Goal: Transaction & Acquisition: Obtain resource

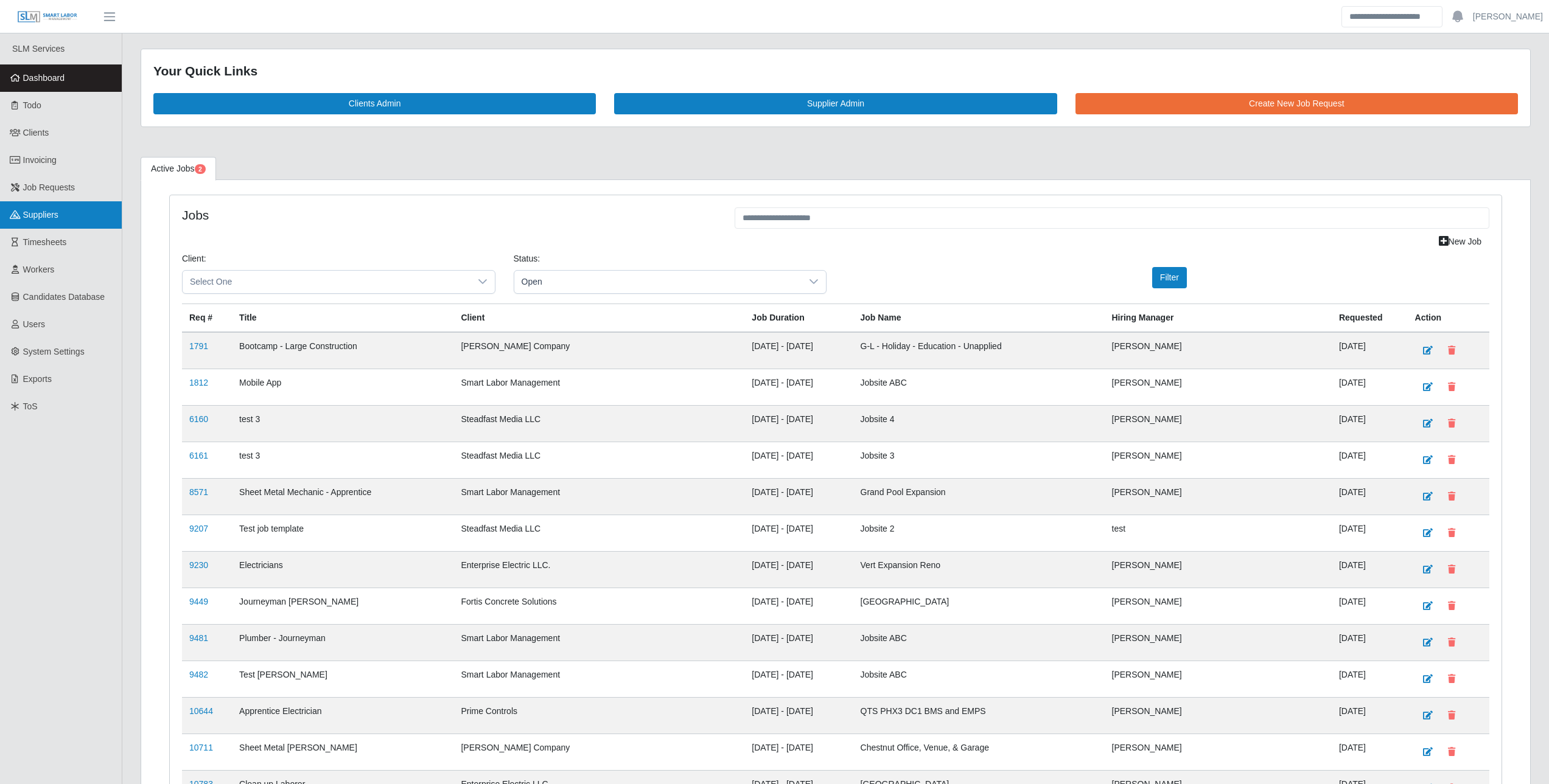
click at [36, 226] on link "Suppliers" at bounding box center [60, 215] width 122 height 28
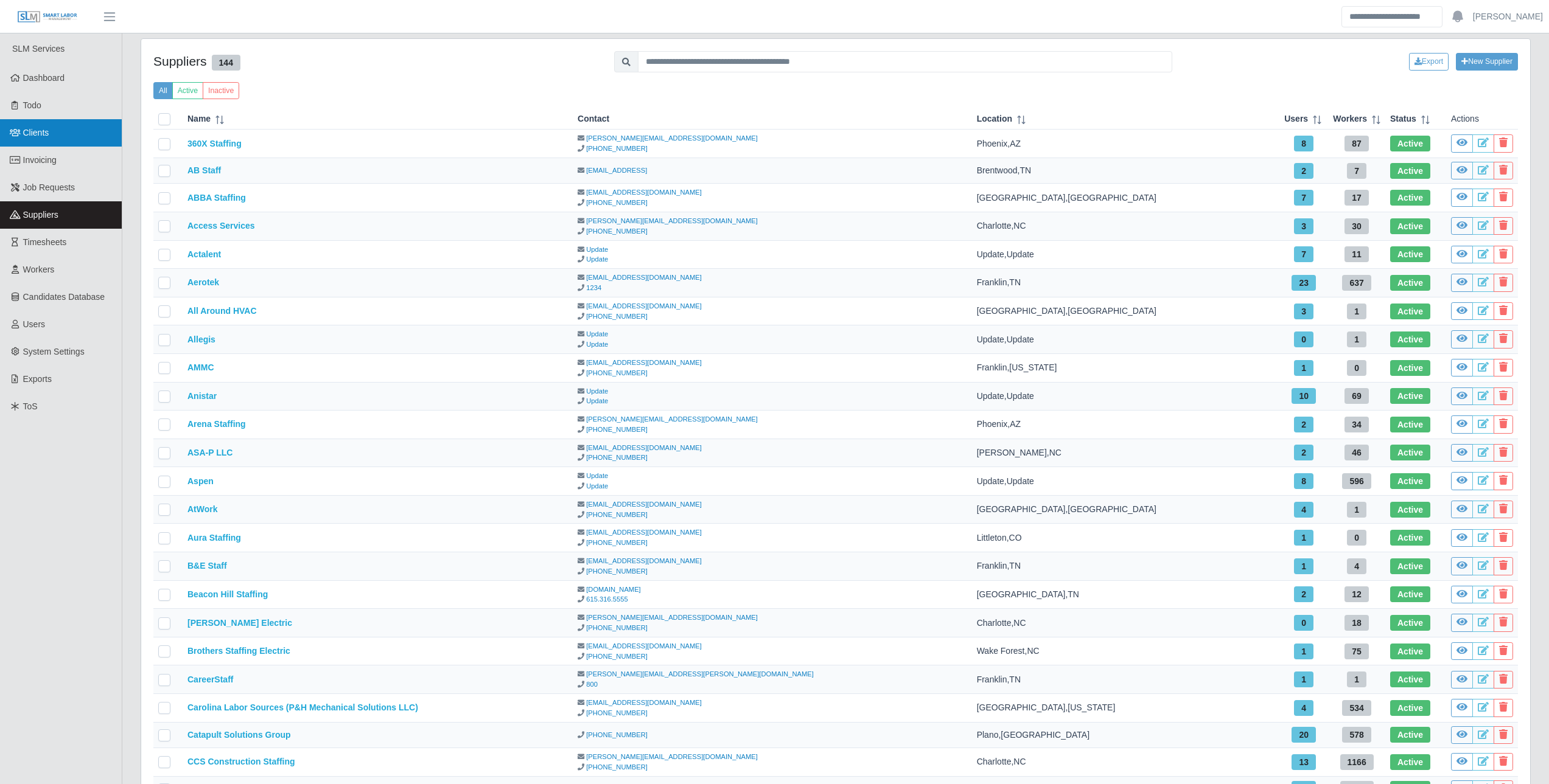
click at [50, 144] on link "Clients" at bounding box center [60, 133] width 122 height 28
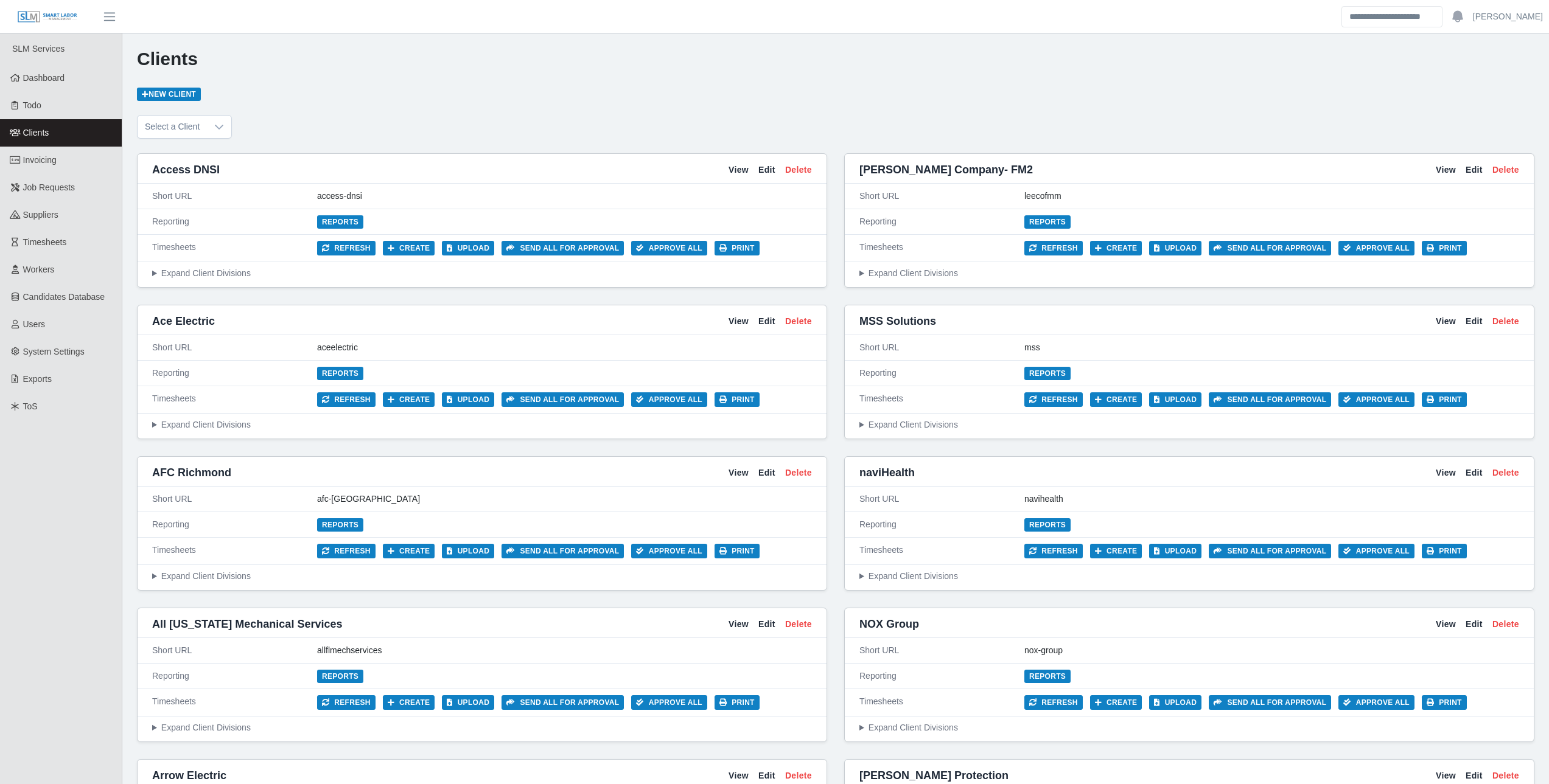
click at [208, 275] on summary "Expand Client Divisions" at bounding box center [482, 274] width 660 height 13
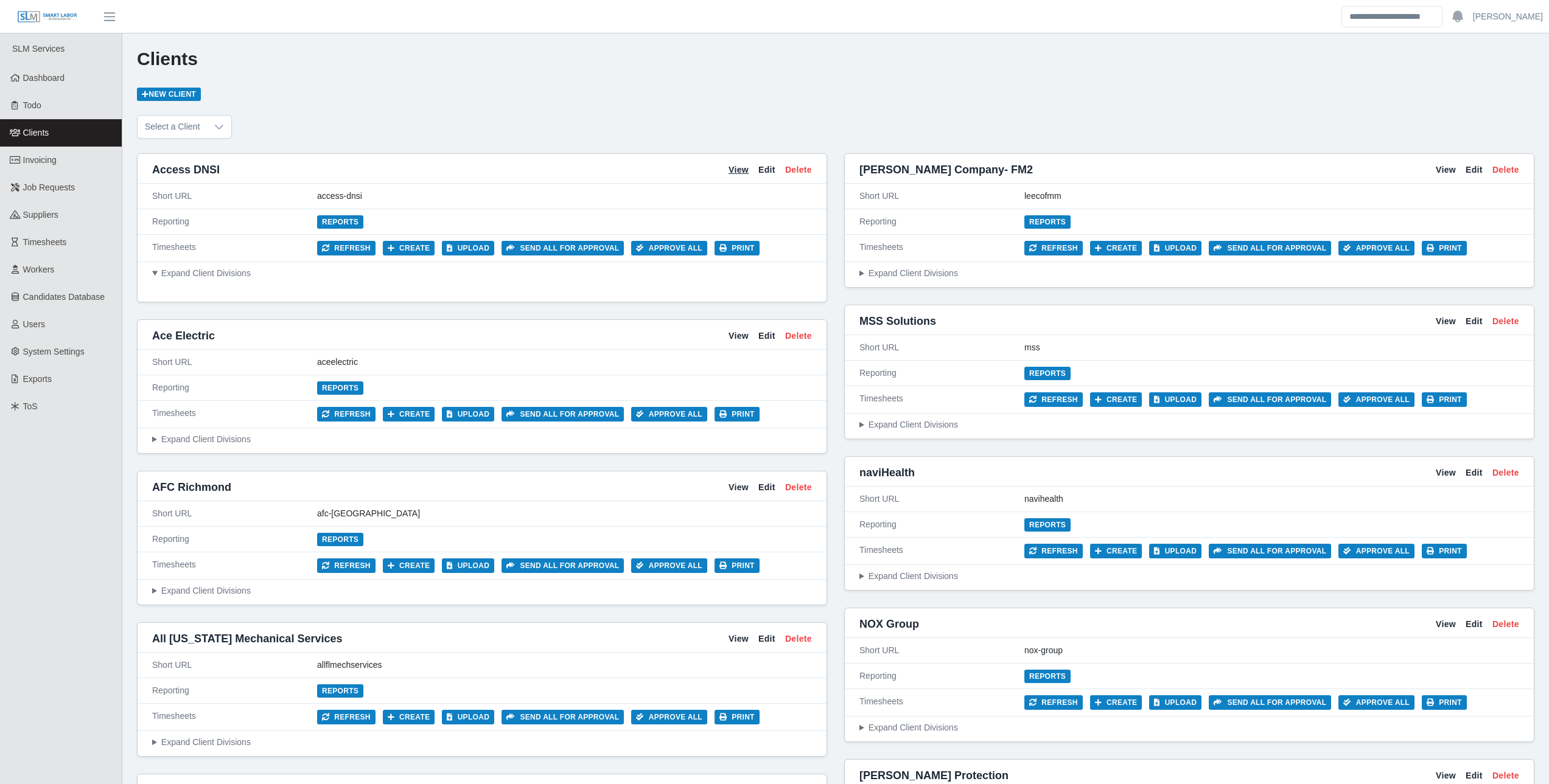
click at [740, 166] on link "View" at bounding box center [739, 170] width 20 height 13
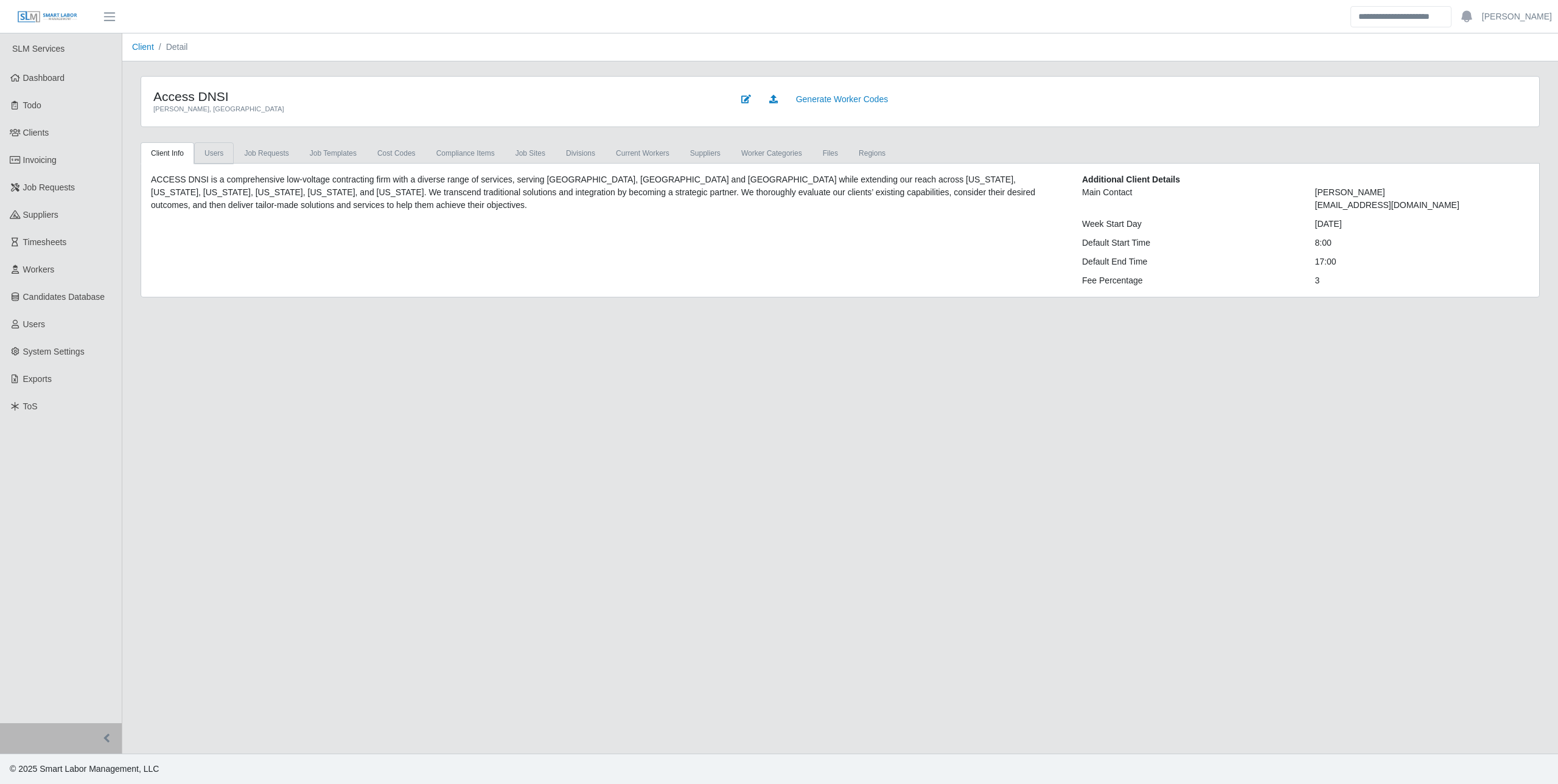
click at [208, 154] on link "Users" at bounding box center [214, 153] width 40 height 22
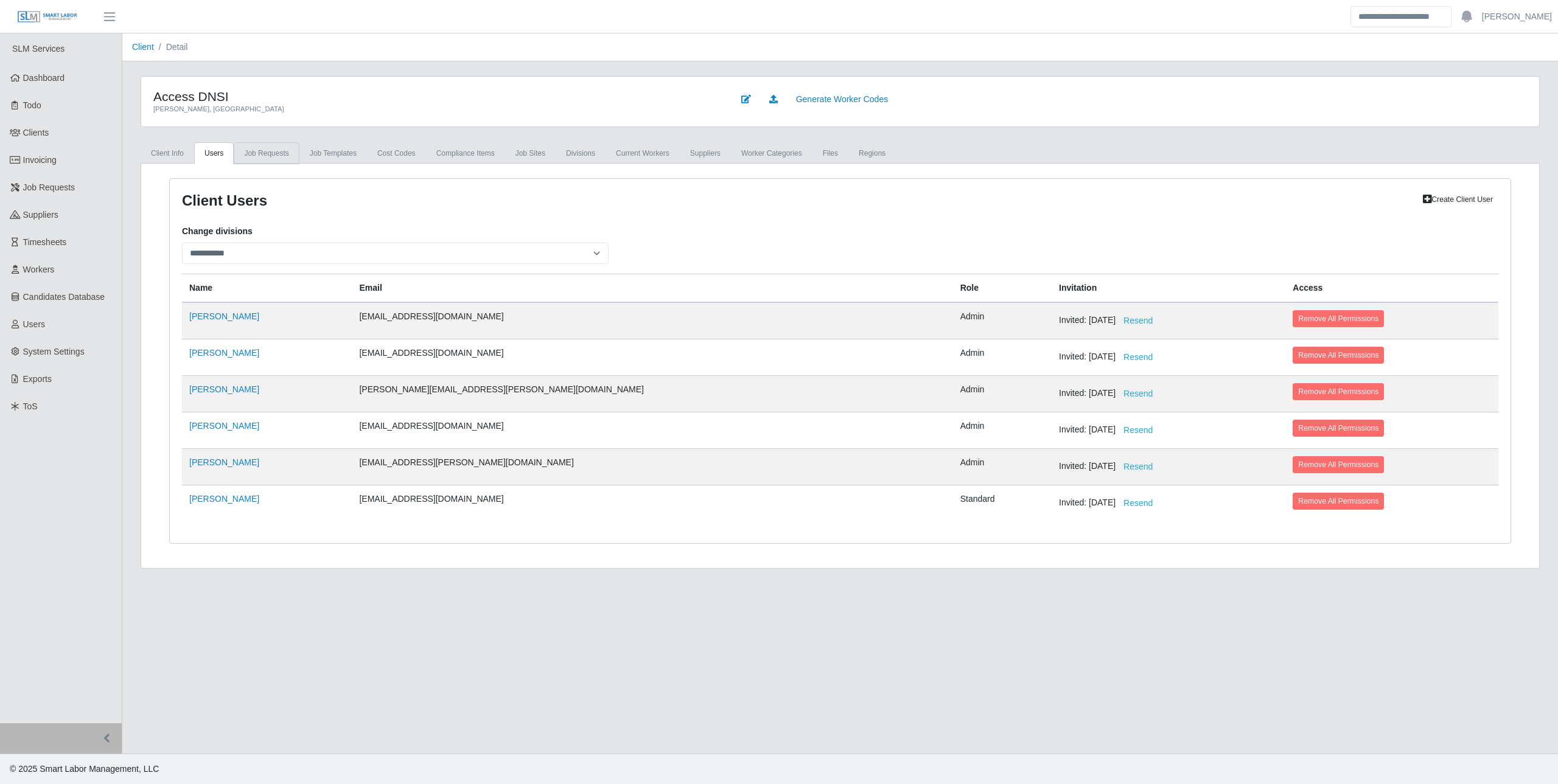
click at [262, 156] on link "Job Requests" at bounding box center [267, 153] width 65 height 22
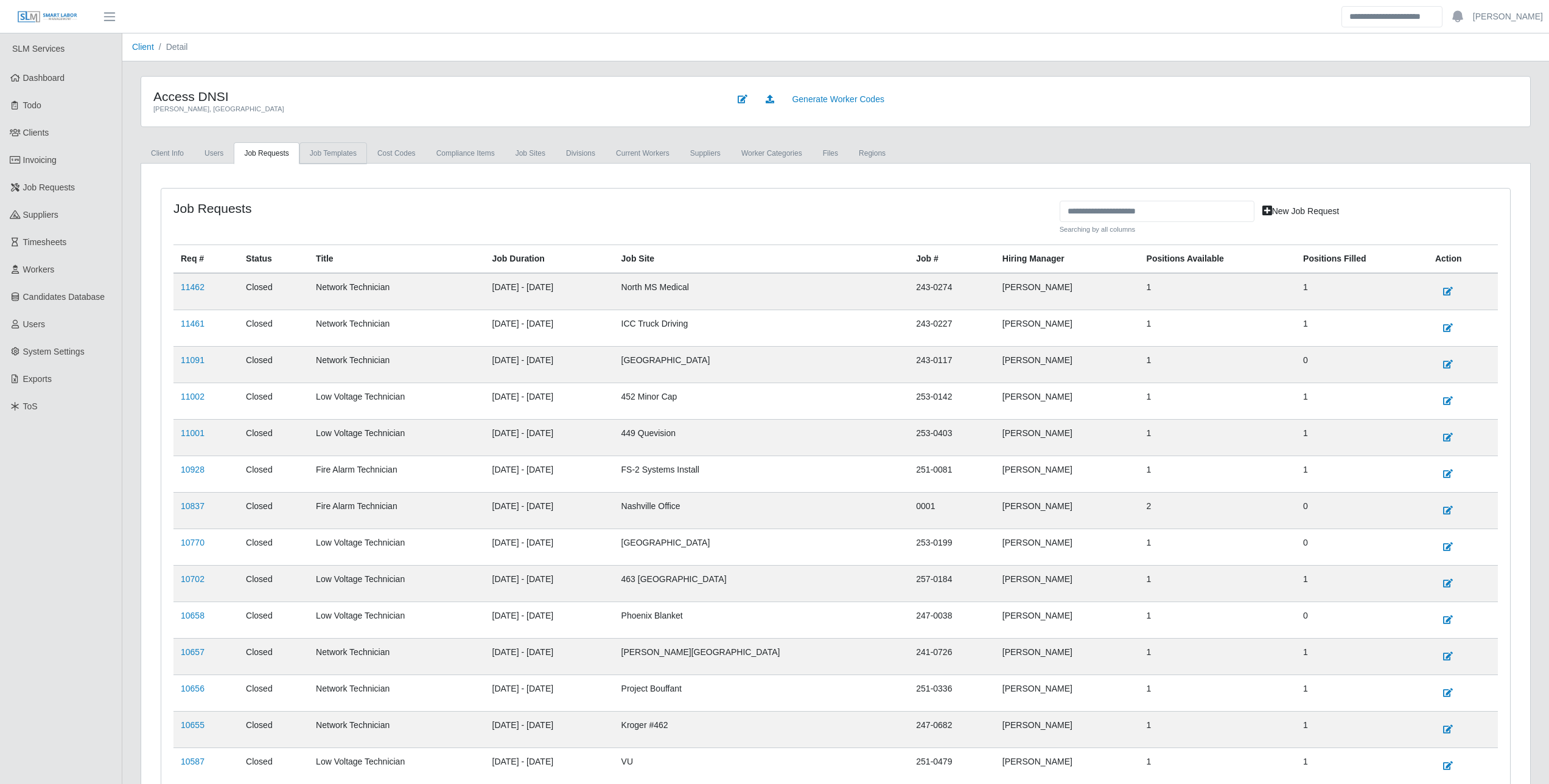
click at [336, 151] on link "Job Templates" at bounding box center [333, 153] width 68 height 22
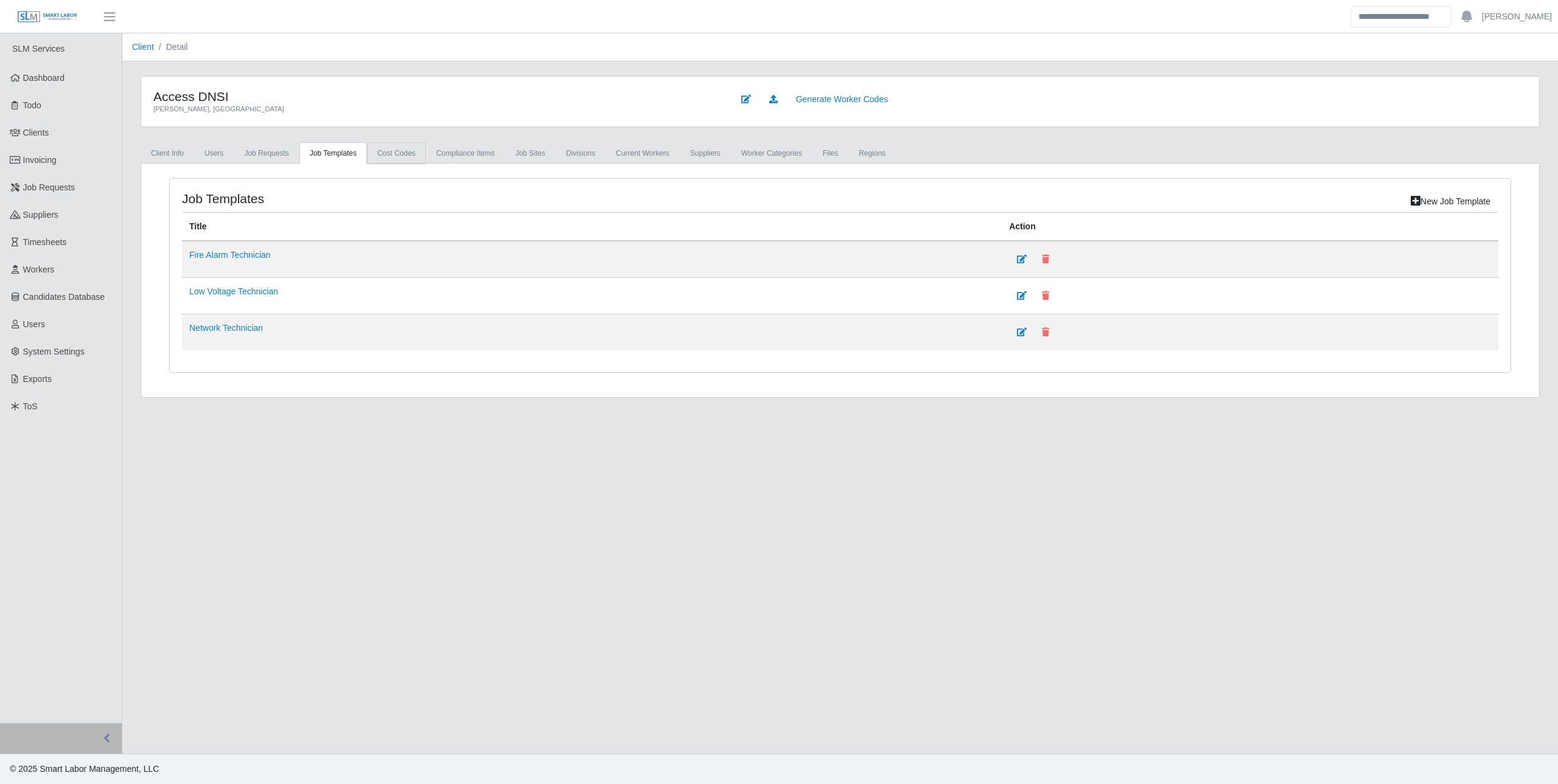
click at [391, 150] on link "cost codes" at bounding box center [396, 153] width 59 height 22
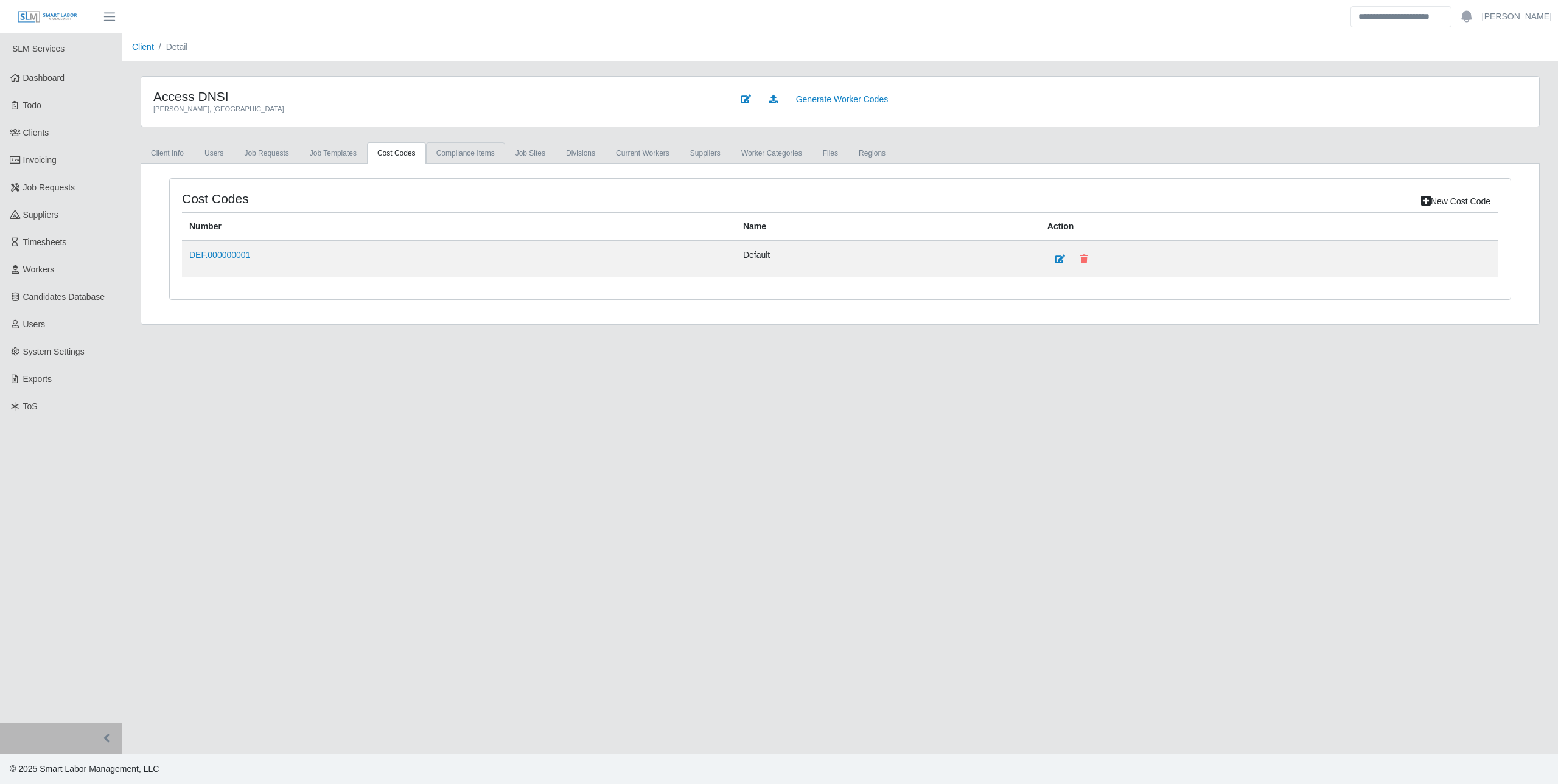
click at [480, 154] on link "Compliance Items" at bounding box center [465, 153] width 79 height 22
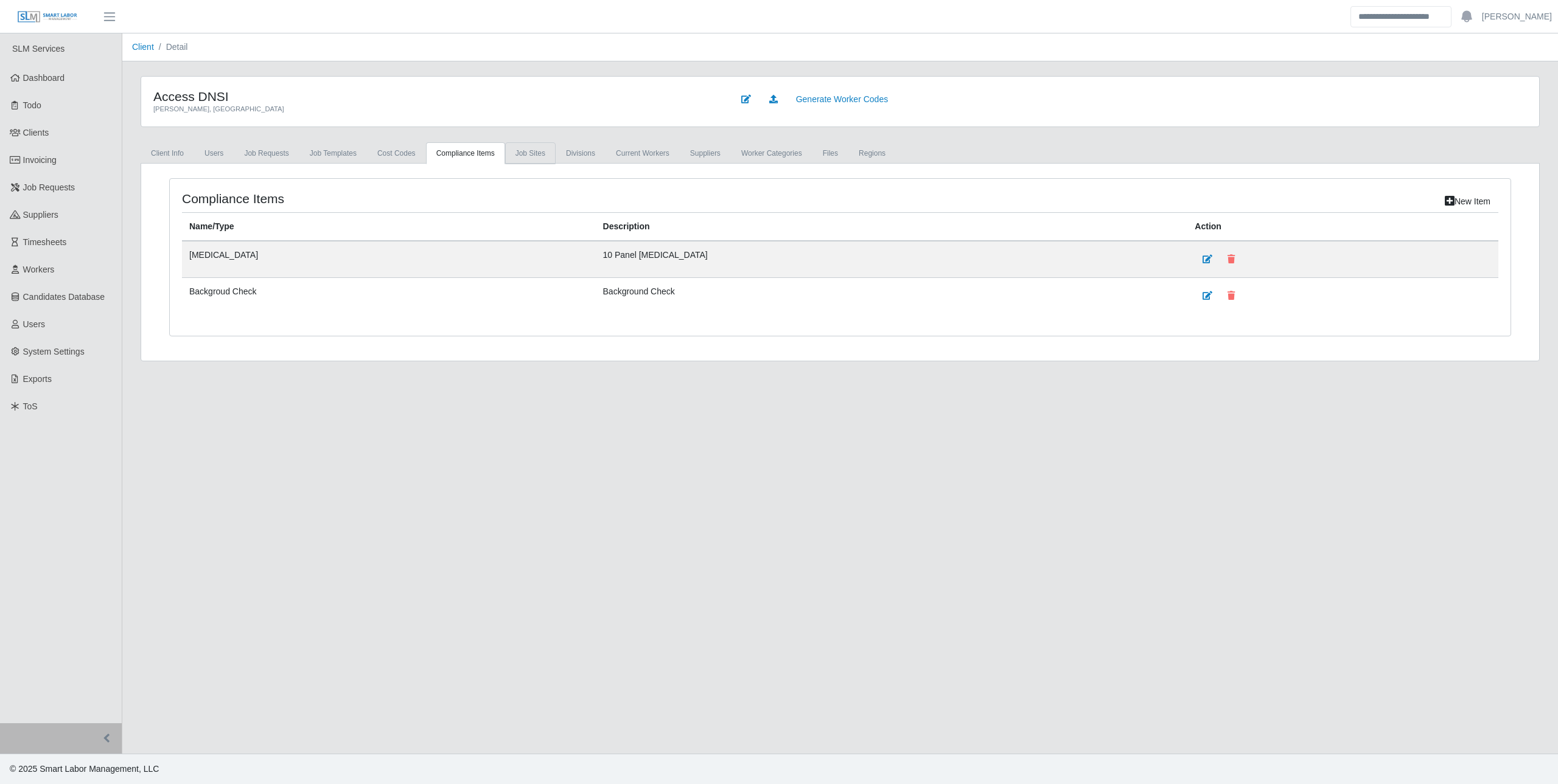
click at [526, 151] on link "job sites" at bounding box center [530, 153] width 50 height 22
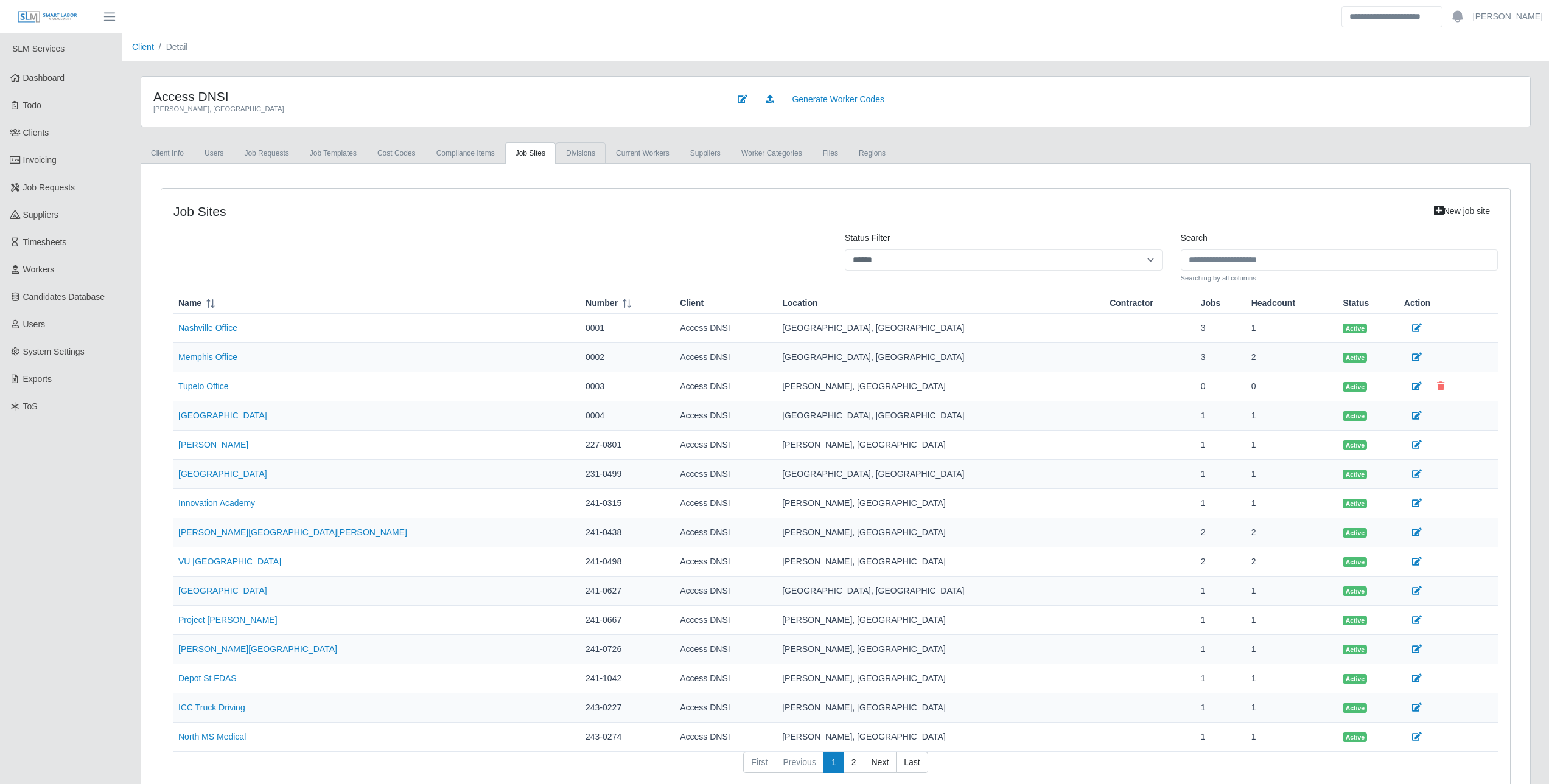
click at [581, 154] on link "Divisions" at bounding box center [581, 153] width 50 height 22
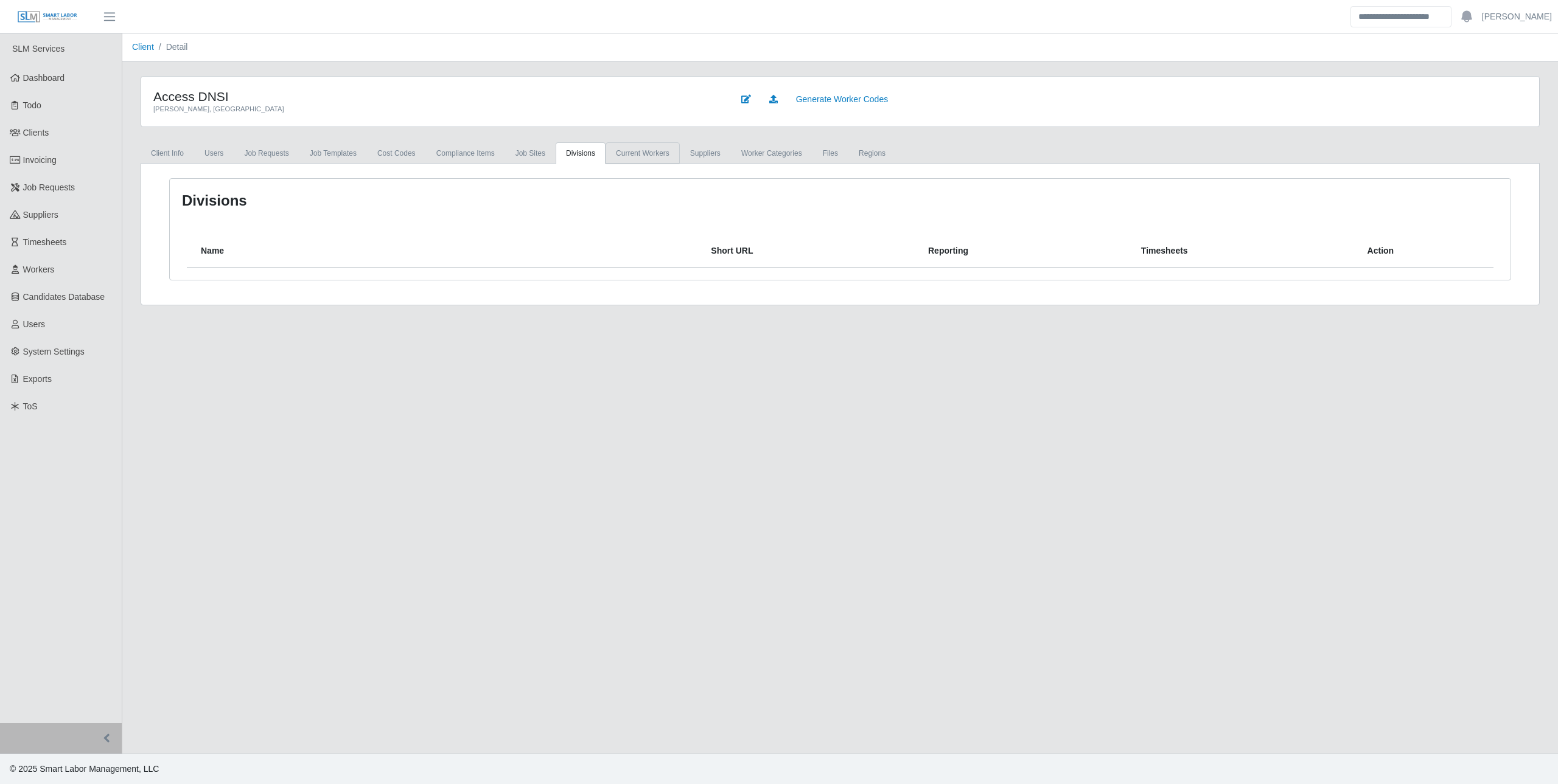
click at [624, 154] on link "Current Workers" at bounding box center [643, 153] width 74 height 22
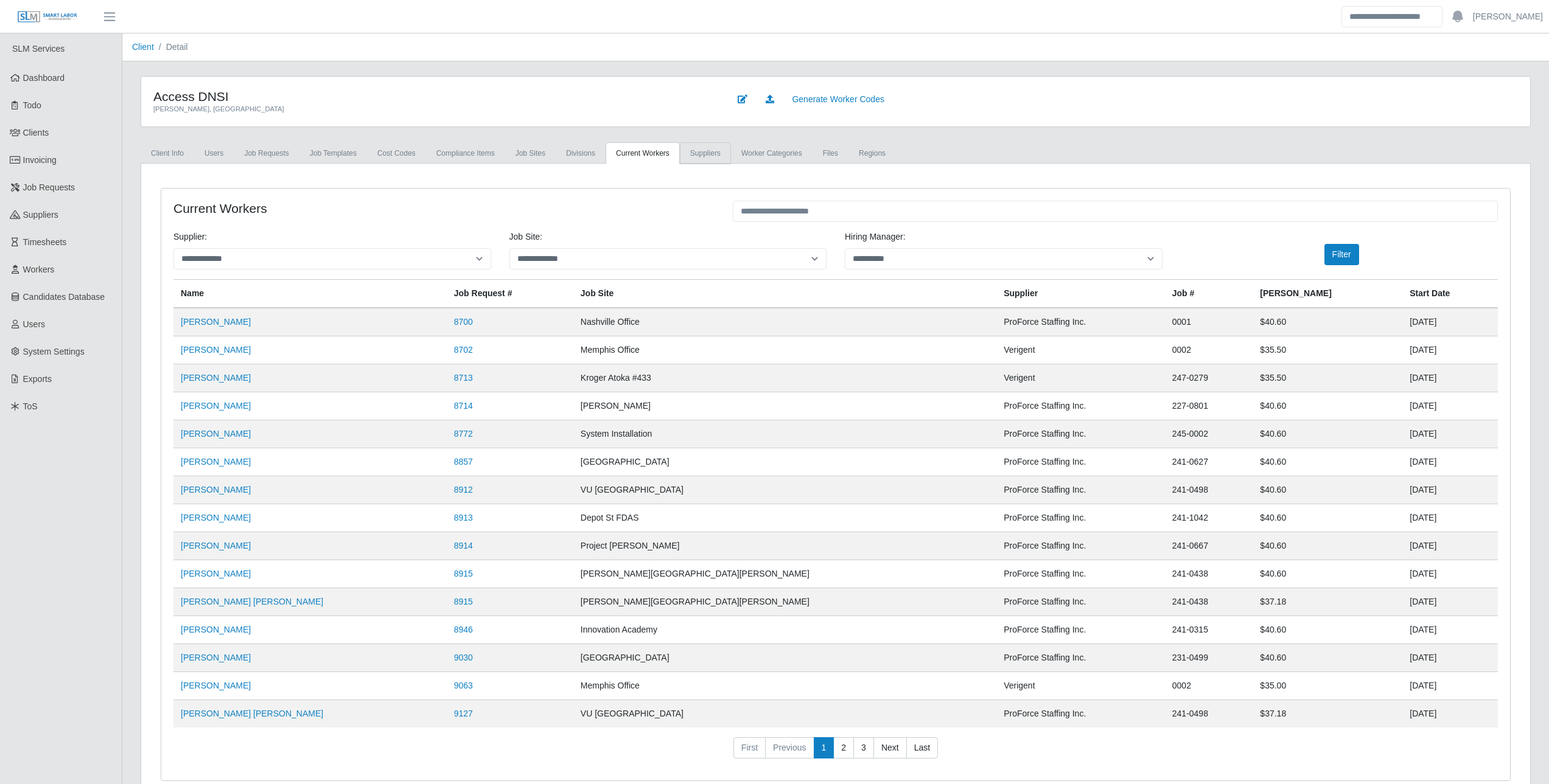
click at [695, 161] on link "Suppliers" at bounding box center [705, 153] width 51 height 22
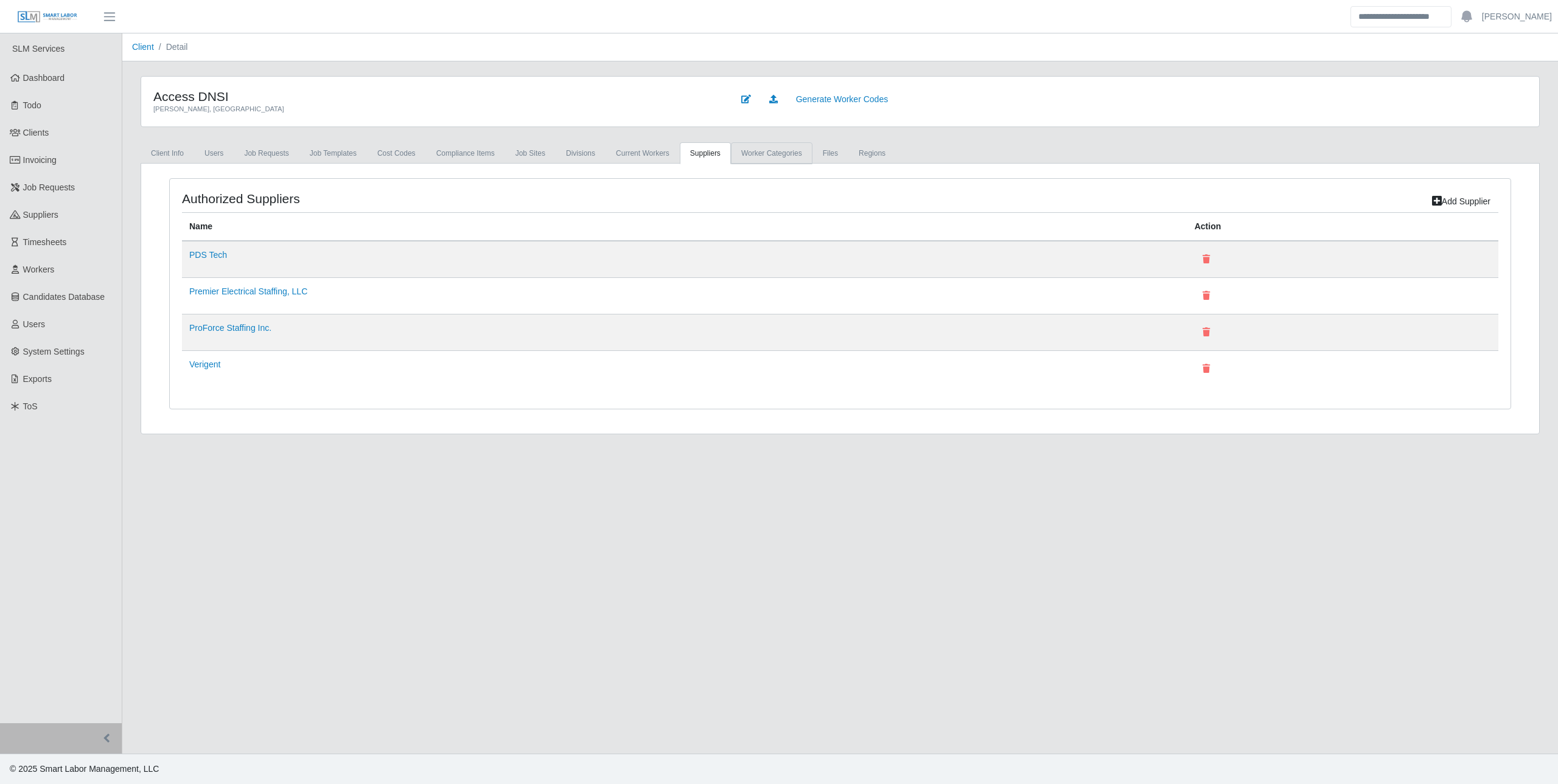
click at [746, 154] on link "Worker Categories" at bounding box center [772, 153] width 82 height 22
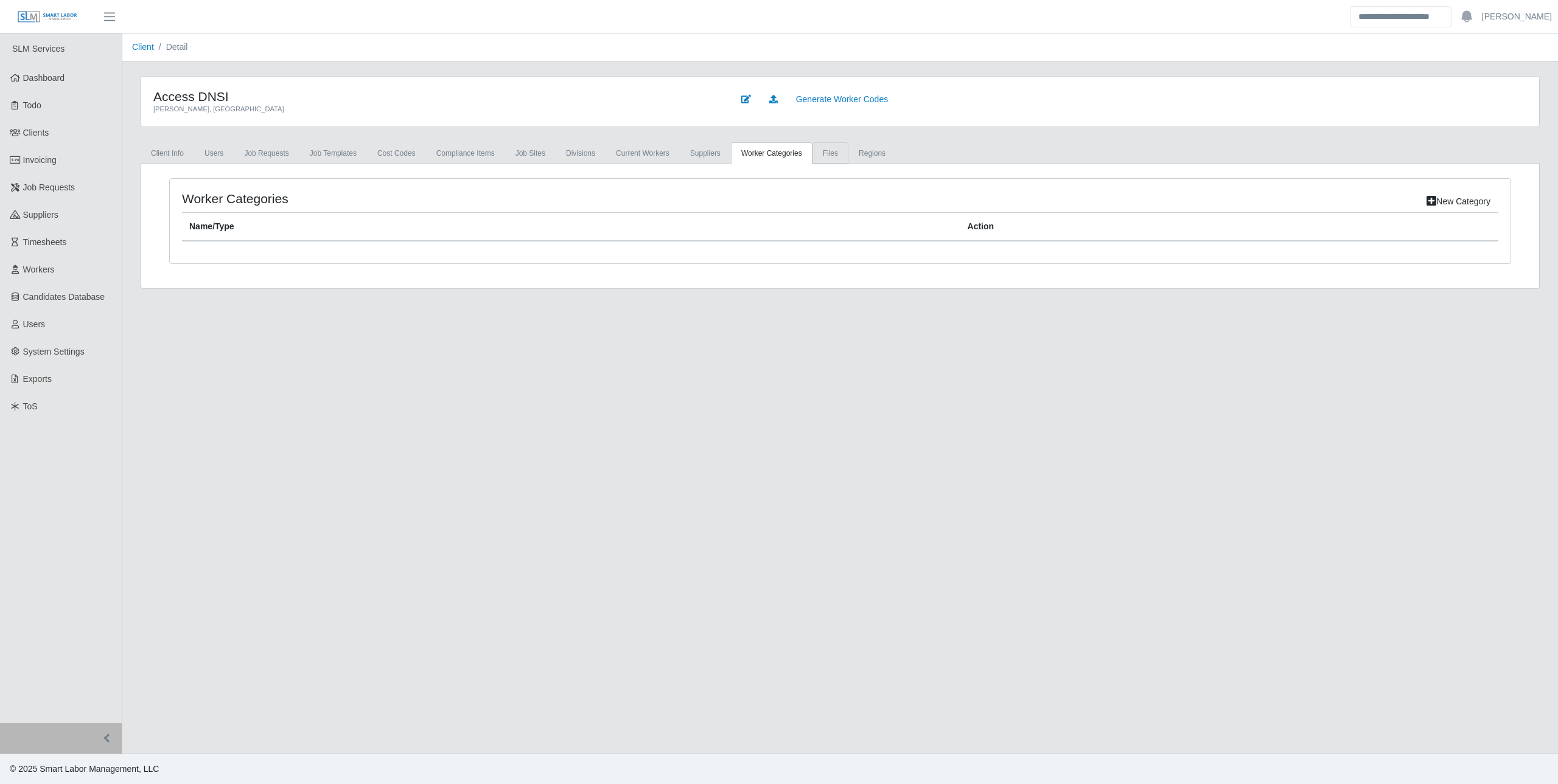
click at [816, 149] on link "Files" at bounding box center [831, 153] width 36 height 22
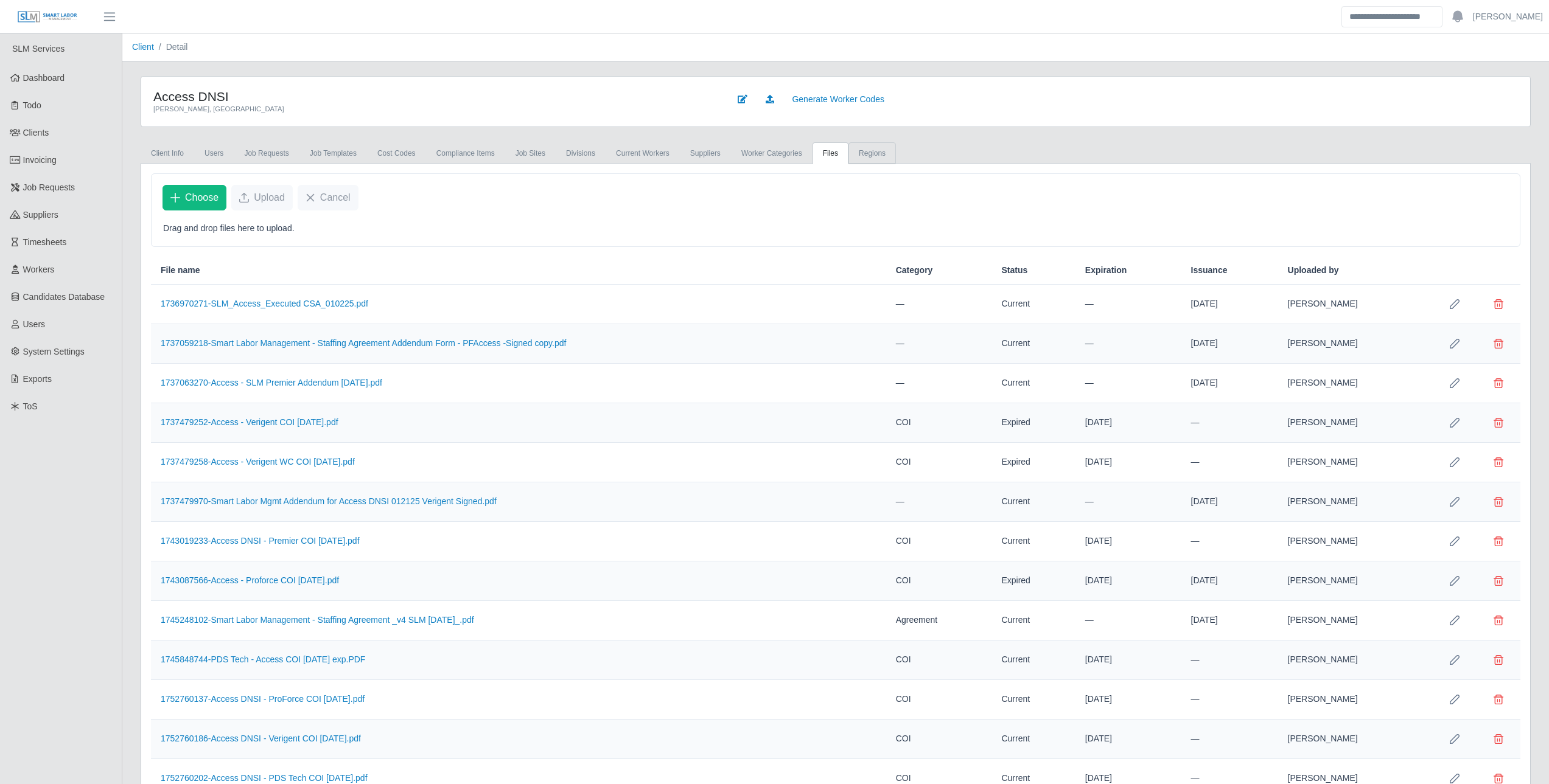
click at [869, 156] on link "Regions" at bounding box center [872, 153] width 48 height 22
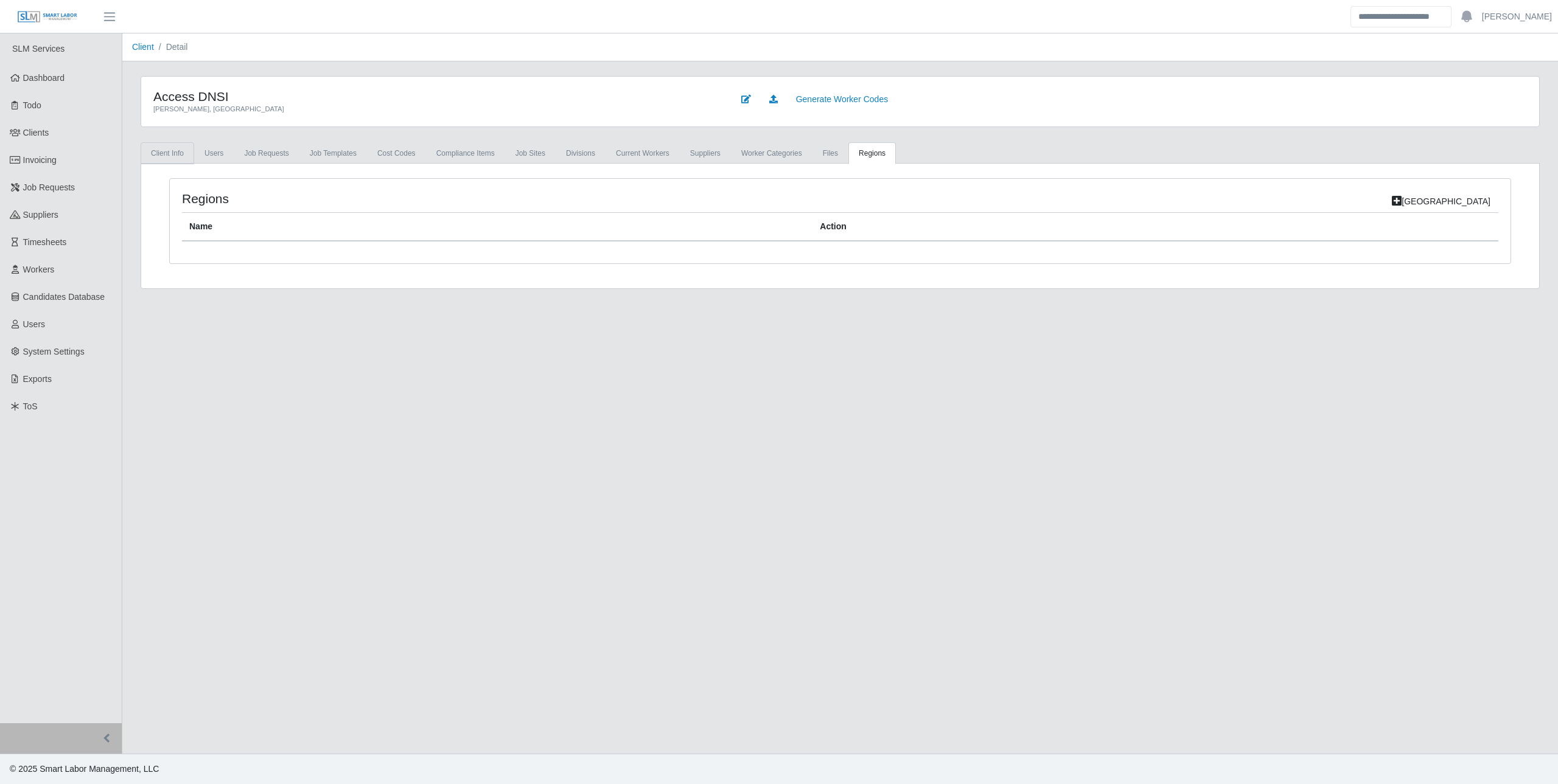
click at [188, 155] on link "Client Info" at bounding box center [167, 153] width 53 height 22
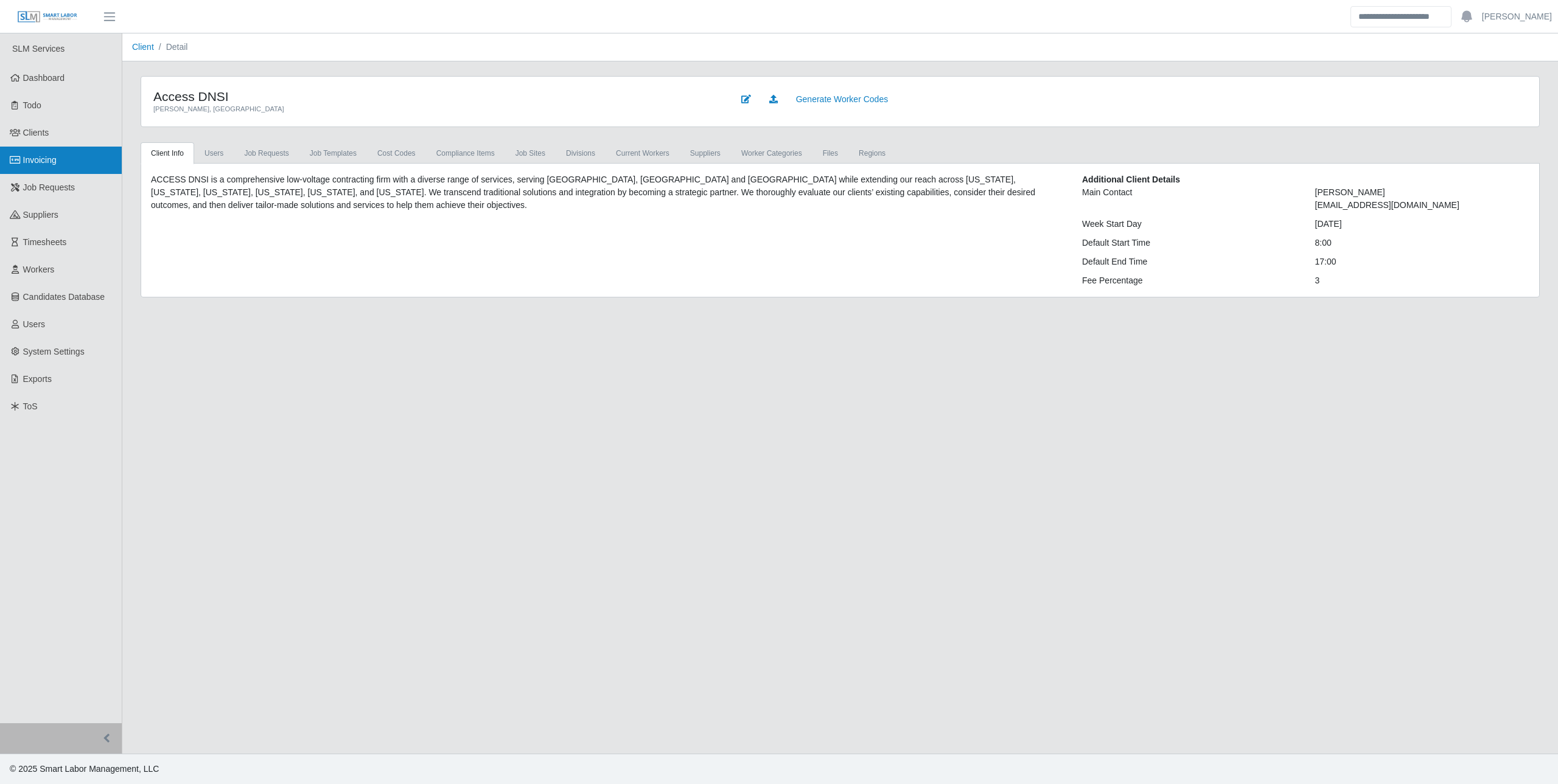
click at [38, 166] on link "Invoicing" at bounding box center [60, 160] width 122 height 28
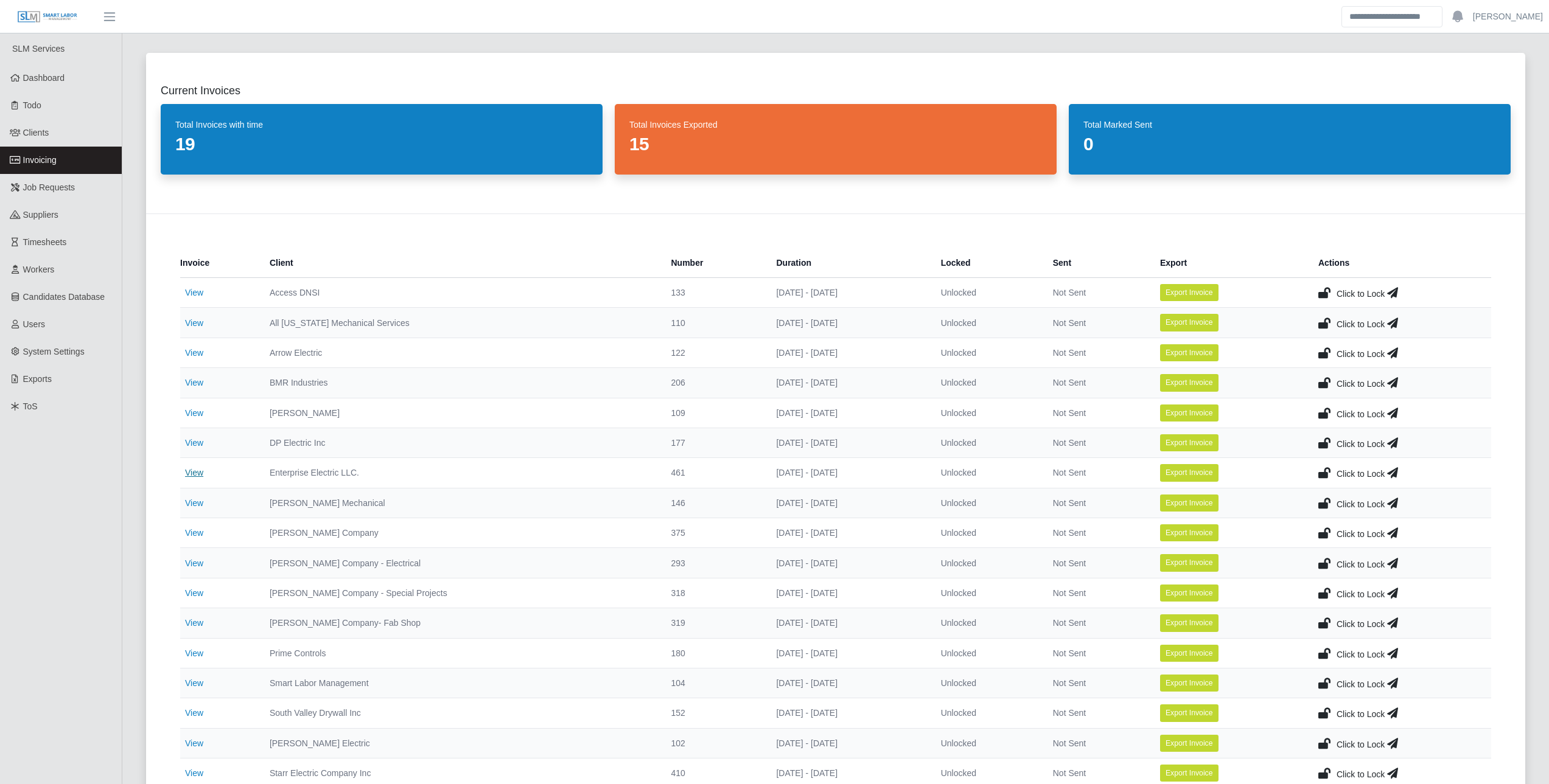
click at [194, 473] on link "View" at bounding box center [194, 473] width 18 height 10
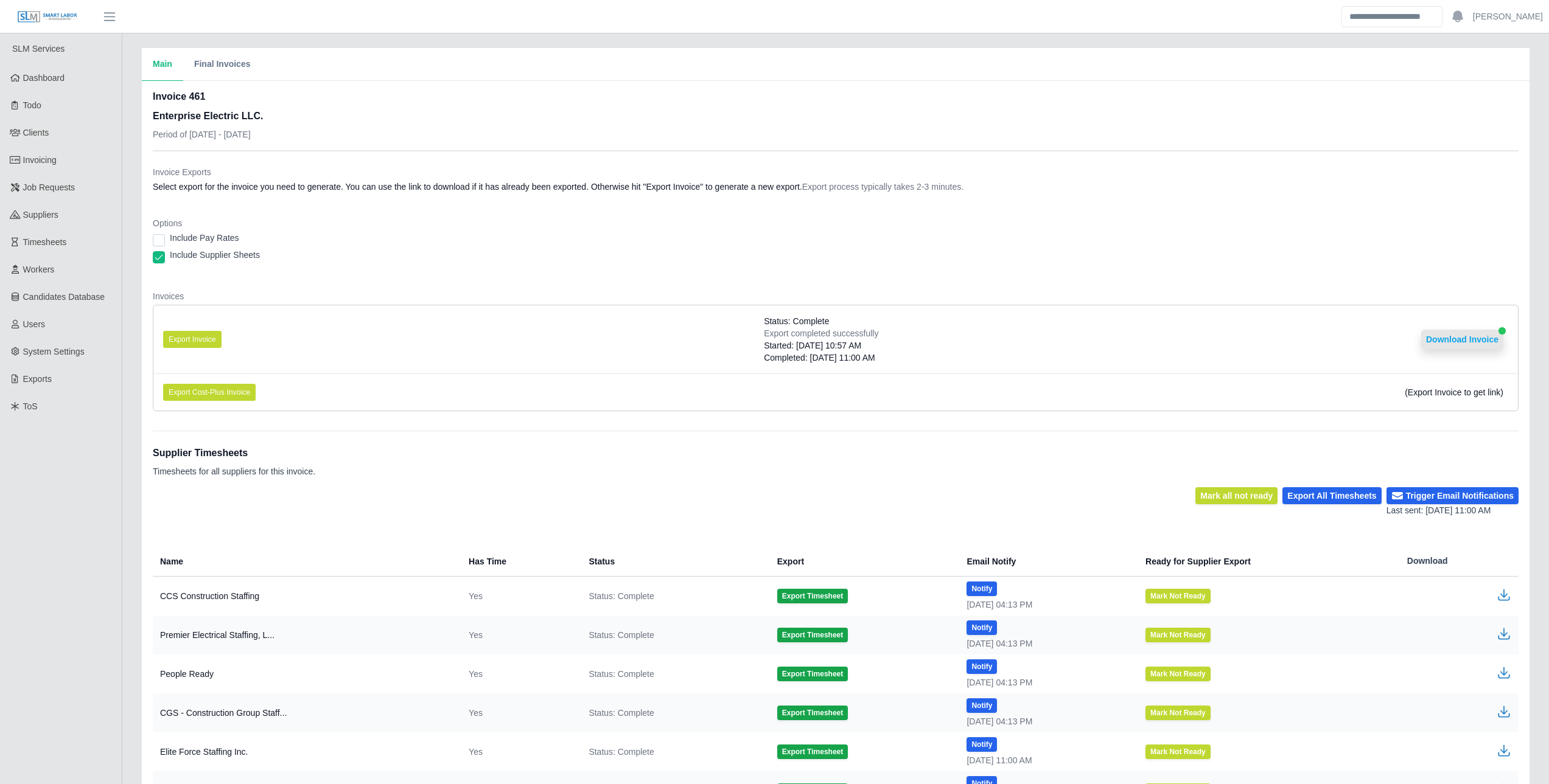
click at [1472, 340] on button "Download Invoice" at bounding box center [1462, 339] width 82 height 19
click at [56, 159] on span "Invoicing" at bounding box center [40, 160] width 33 height 10
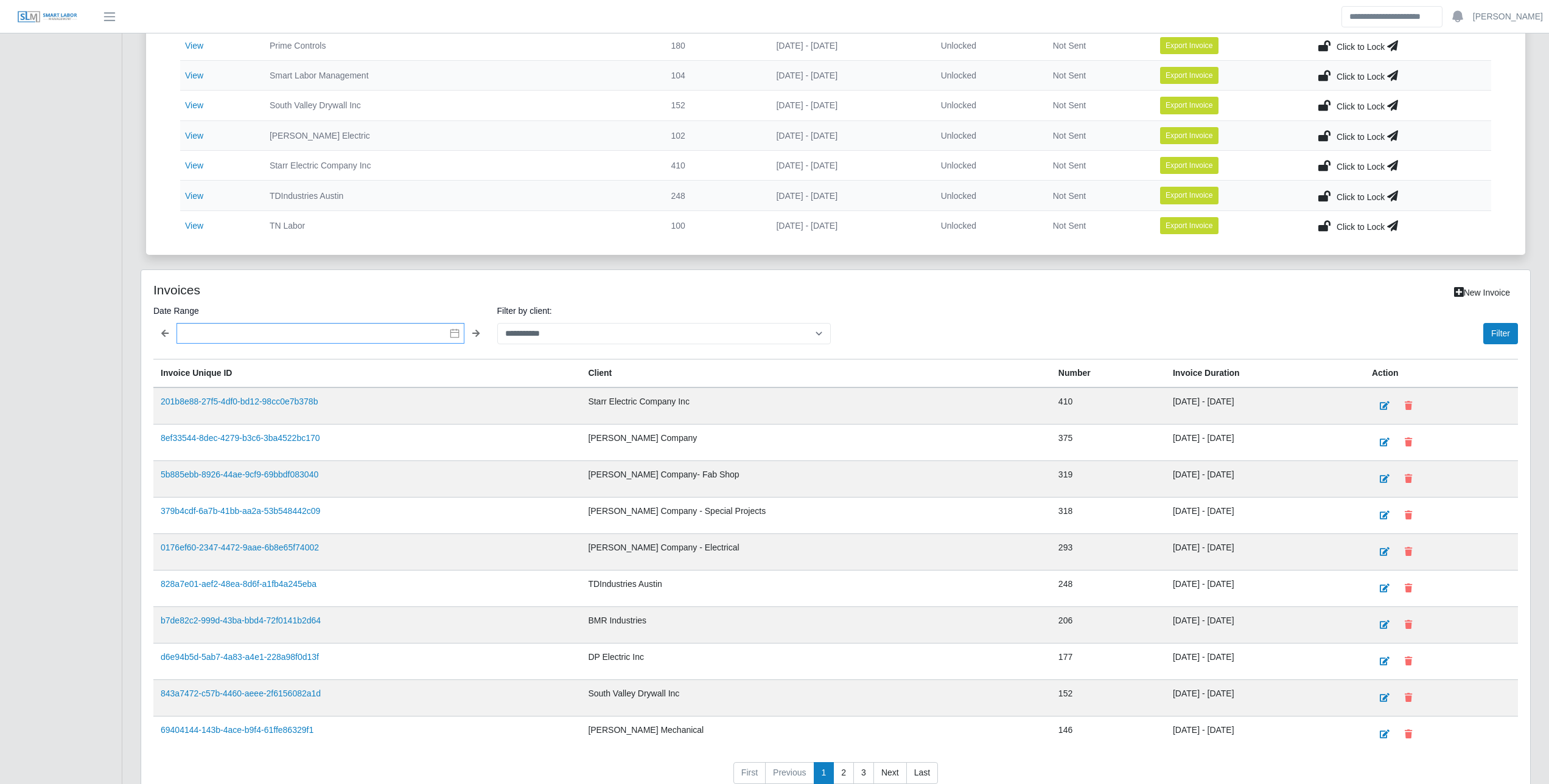
scroll to position [608, 0]
click at [544, 337] on select "**********" at bounding box center [664, 333] width 334 height 21
select select "**********"
click at [497, 323] on select "**********" at bounding box center [664, 333] width 334 height 21
click at [1505, 337] on button "Filter" at bounding box center [1500, 333] width 35 height 21
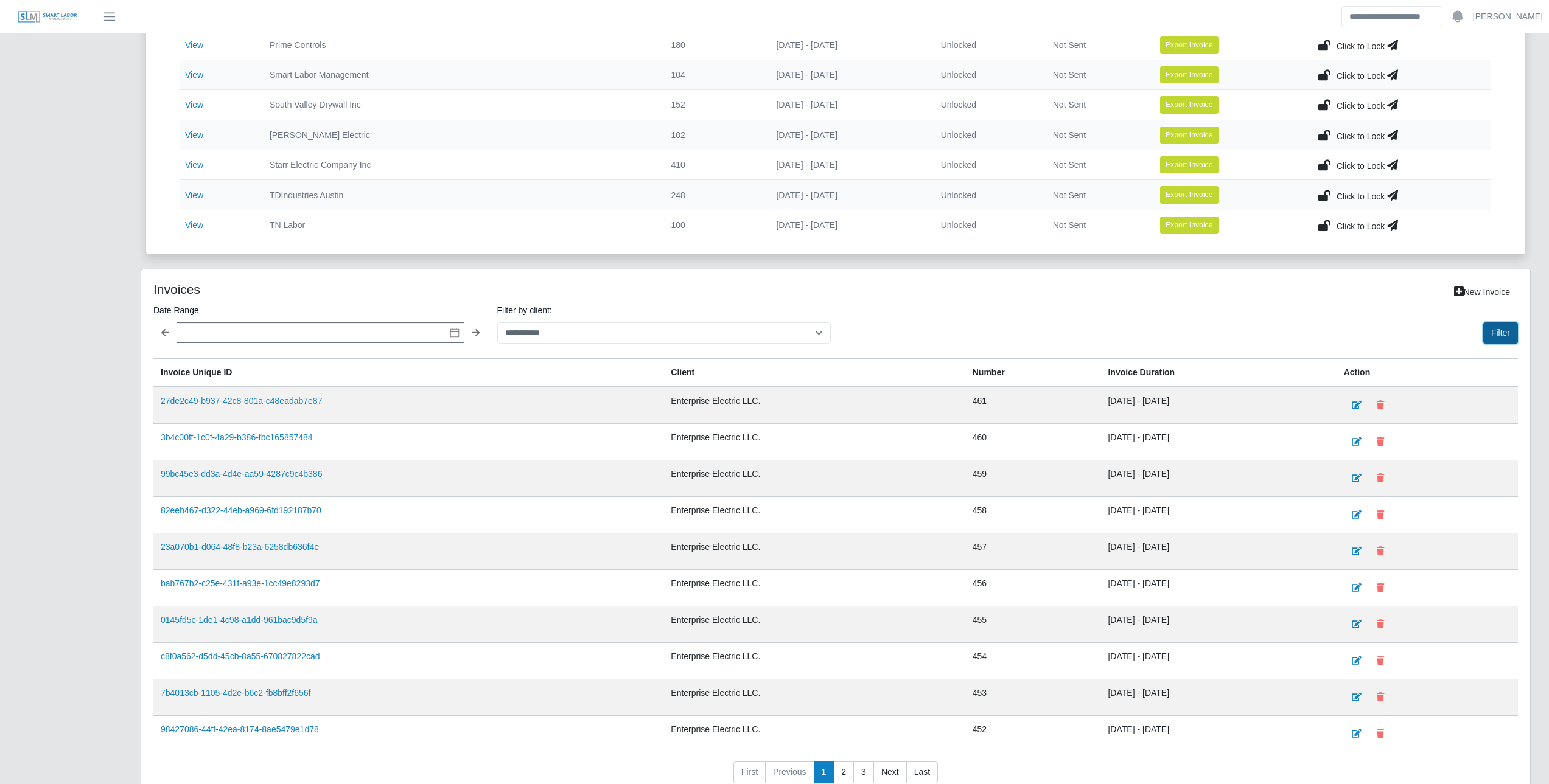
click at [1489, 338] on button "Filter" at bounding box center [1500, 333] width 35 height 21
click at [286, 399] on link "d8649815-e9fc-41eb-984d-3987fd573921" at bounding box center [240, 401] width 158 height 10
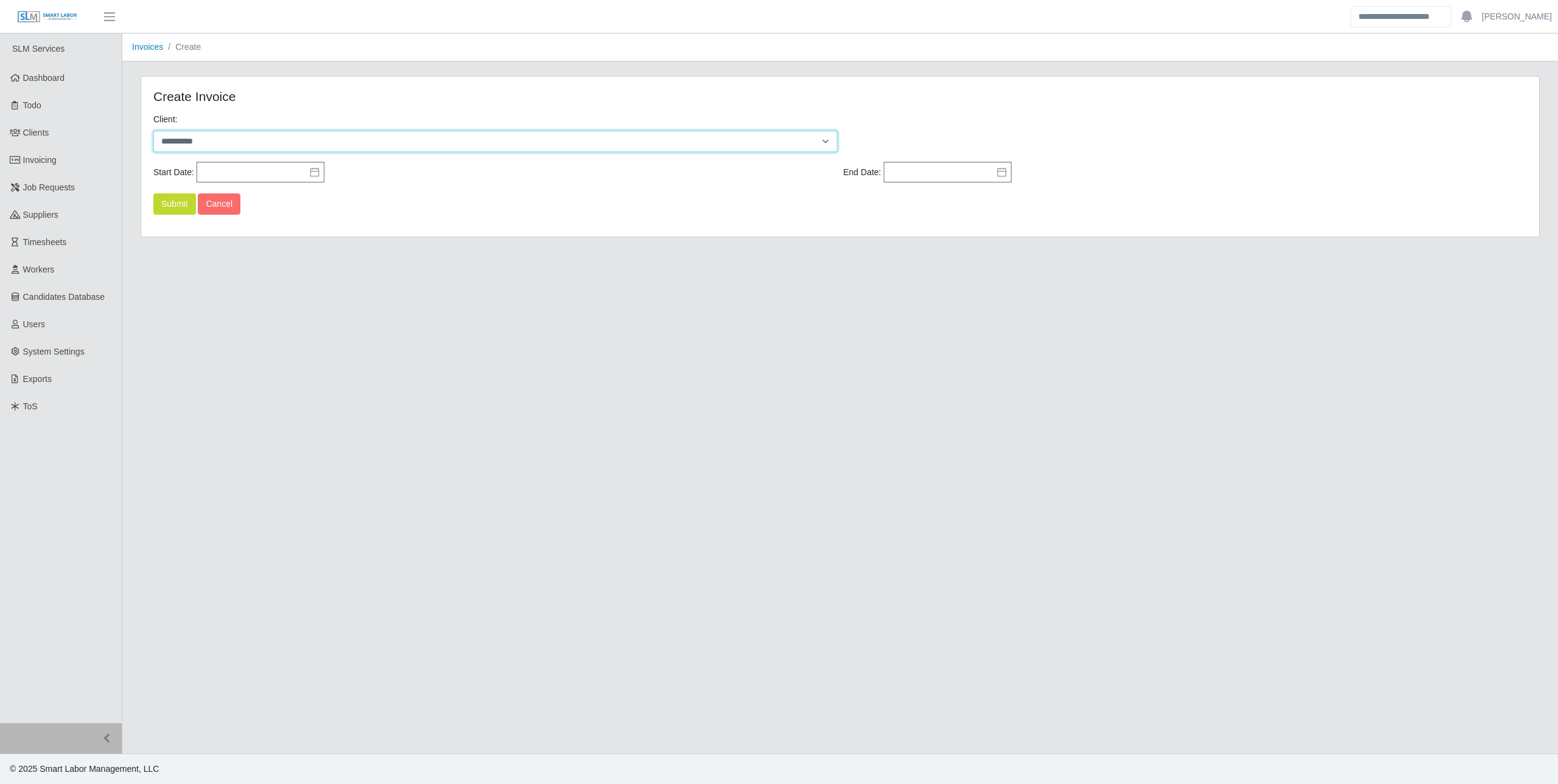
click at [256, 139] on select "**********" at bounding box center [496, 141] width 684 height 21
select select "*"
click at [154, 131] on select "**********" at bounding box center [496, 141] width 684 height 21
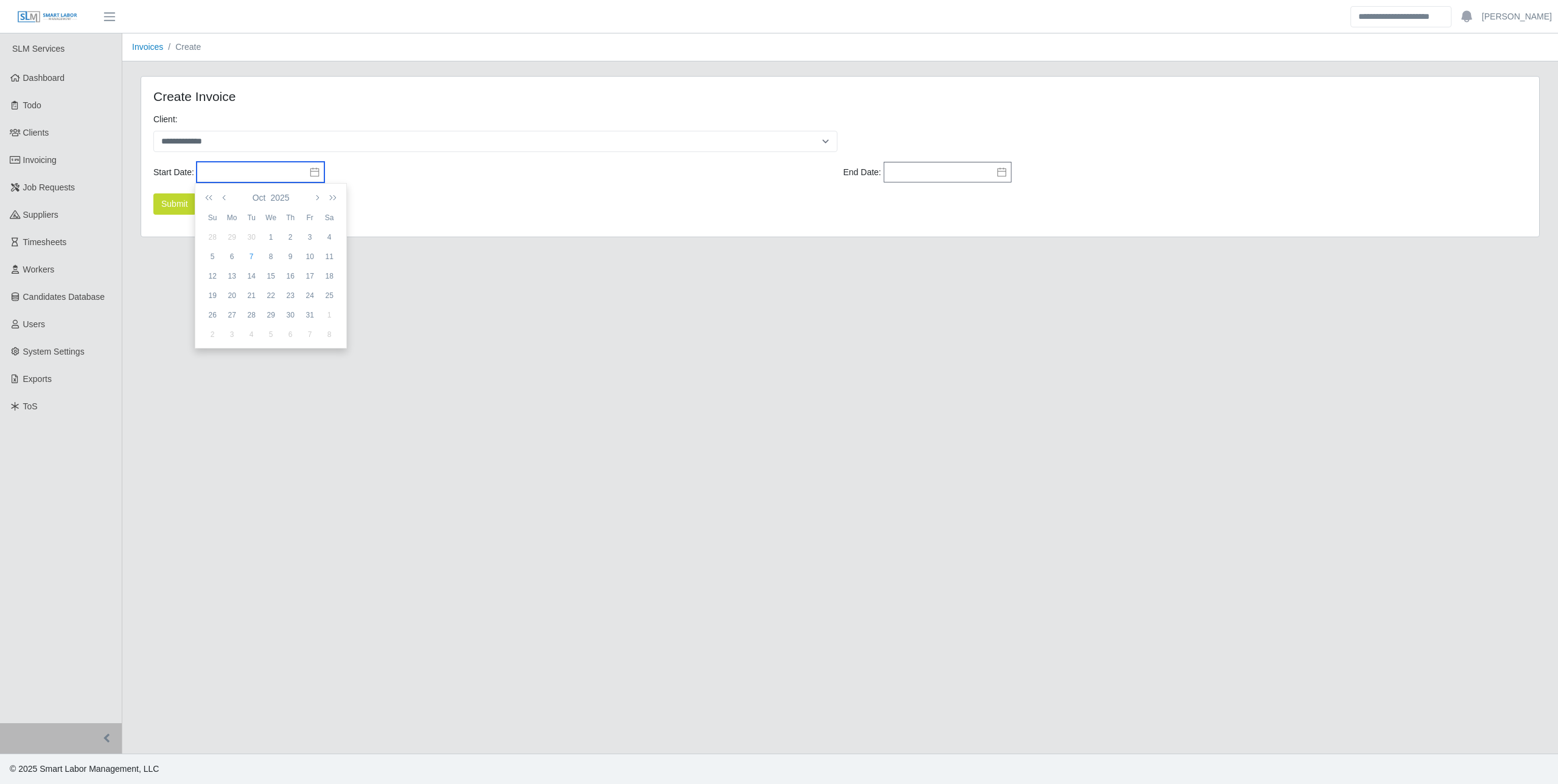
click at [222, 174] on input "text" at bounding box center [260, 172] width 128 height 21
click at [225, 195] on icon "button" at bounding box center [225, 198] width 6 height 10
click at [236, 231] on td "1" at bounding box center [231, 237] width 19 height 19
type input "**********"
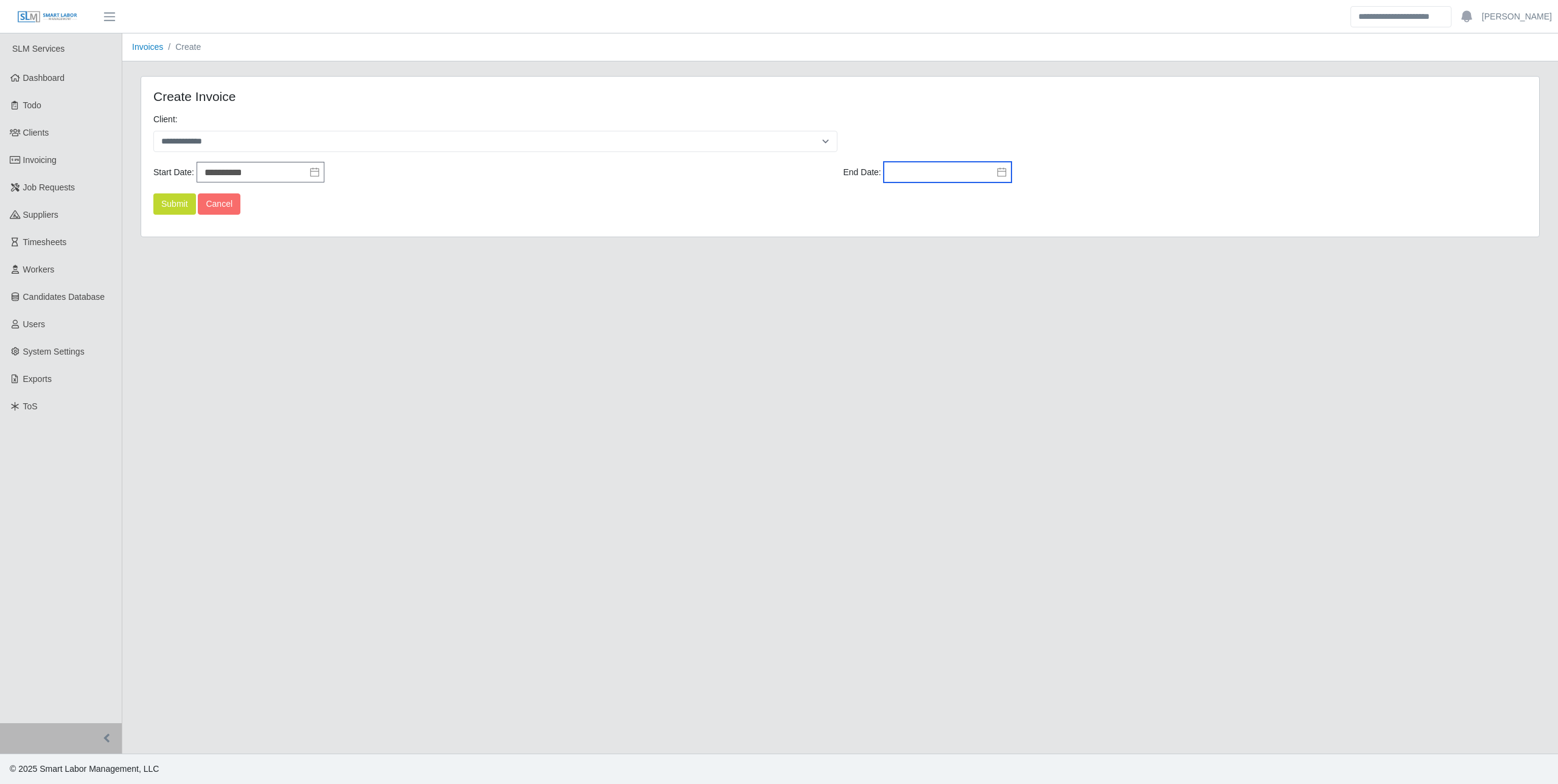
click at [922, 171] on input "text" at bounding box center [948, 172] width 128 height 21
click at [915, 237] on div "30" at bounding box center [913, 237] width 19 height 11
type input "**********"
click at [180, 200] on button "Submit" at bounding box center [175, 204] width 43 height 21
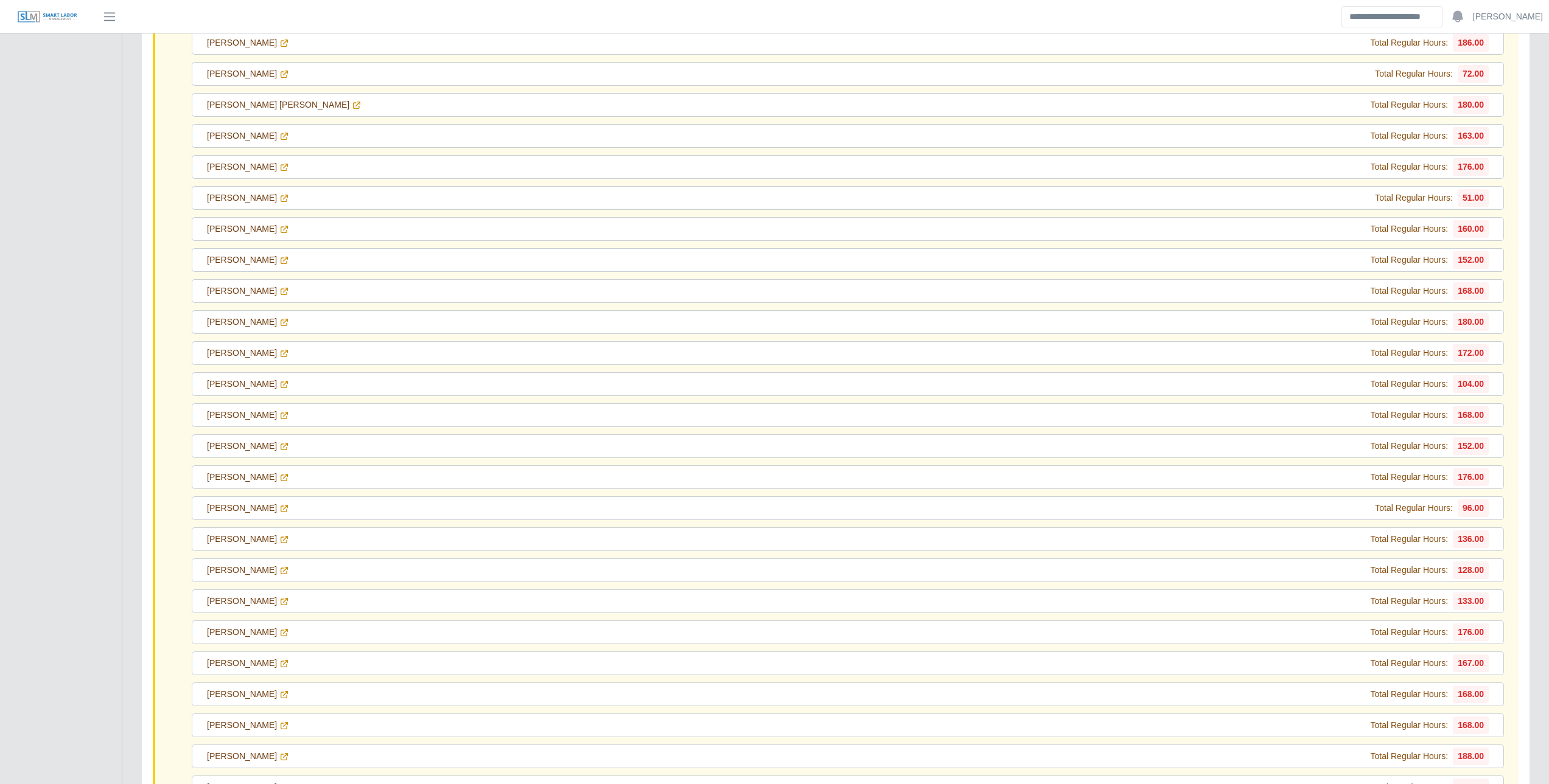
scroll to position [6594, 0]
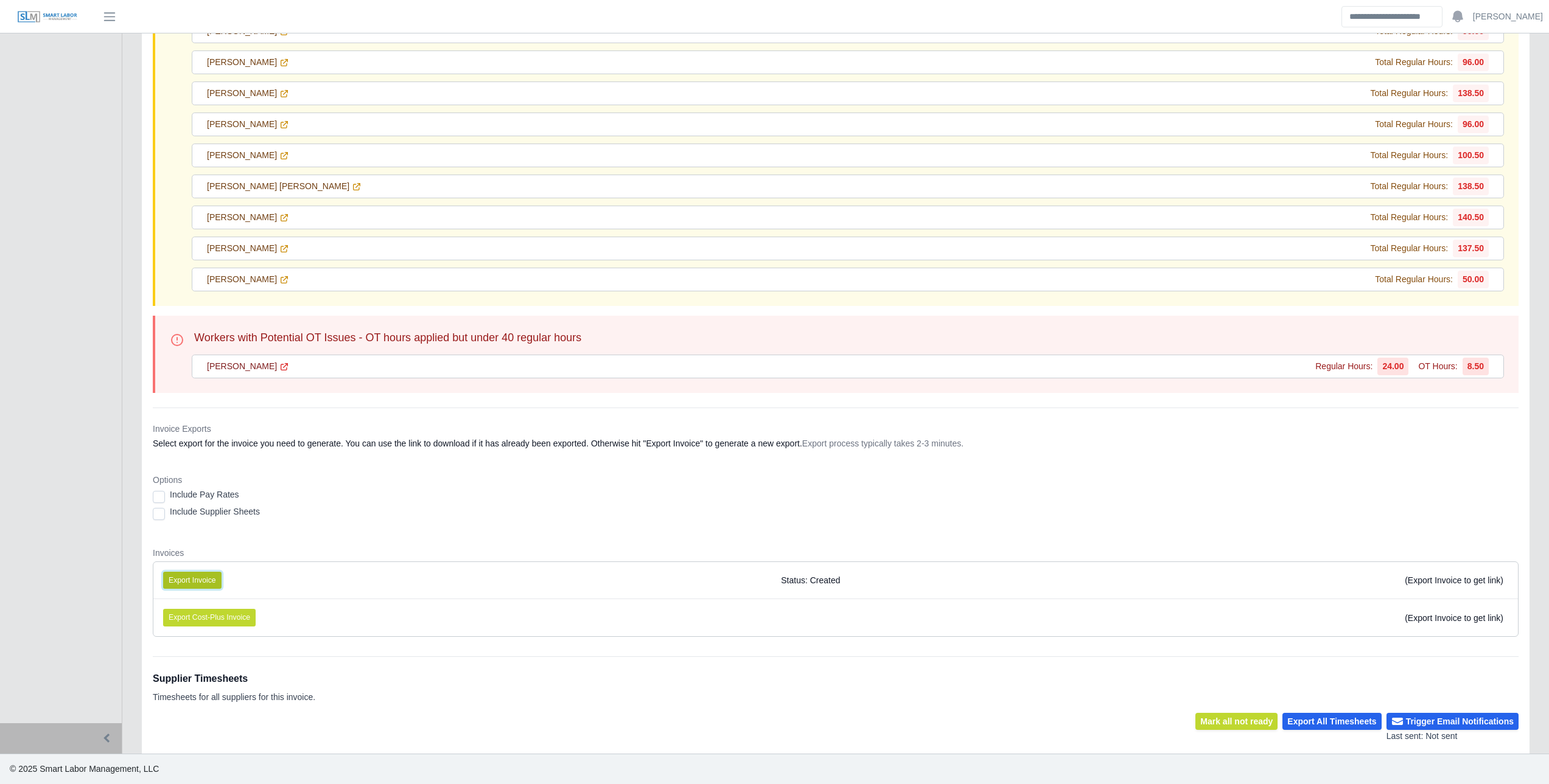
click at [193, 579] on button "Export Invoice" at bounding box center [192, 581] width 58 height 17
click at [229, 365] on link "Mauricio G Briceno" at bounding box center [248, 367] width 82 height 13
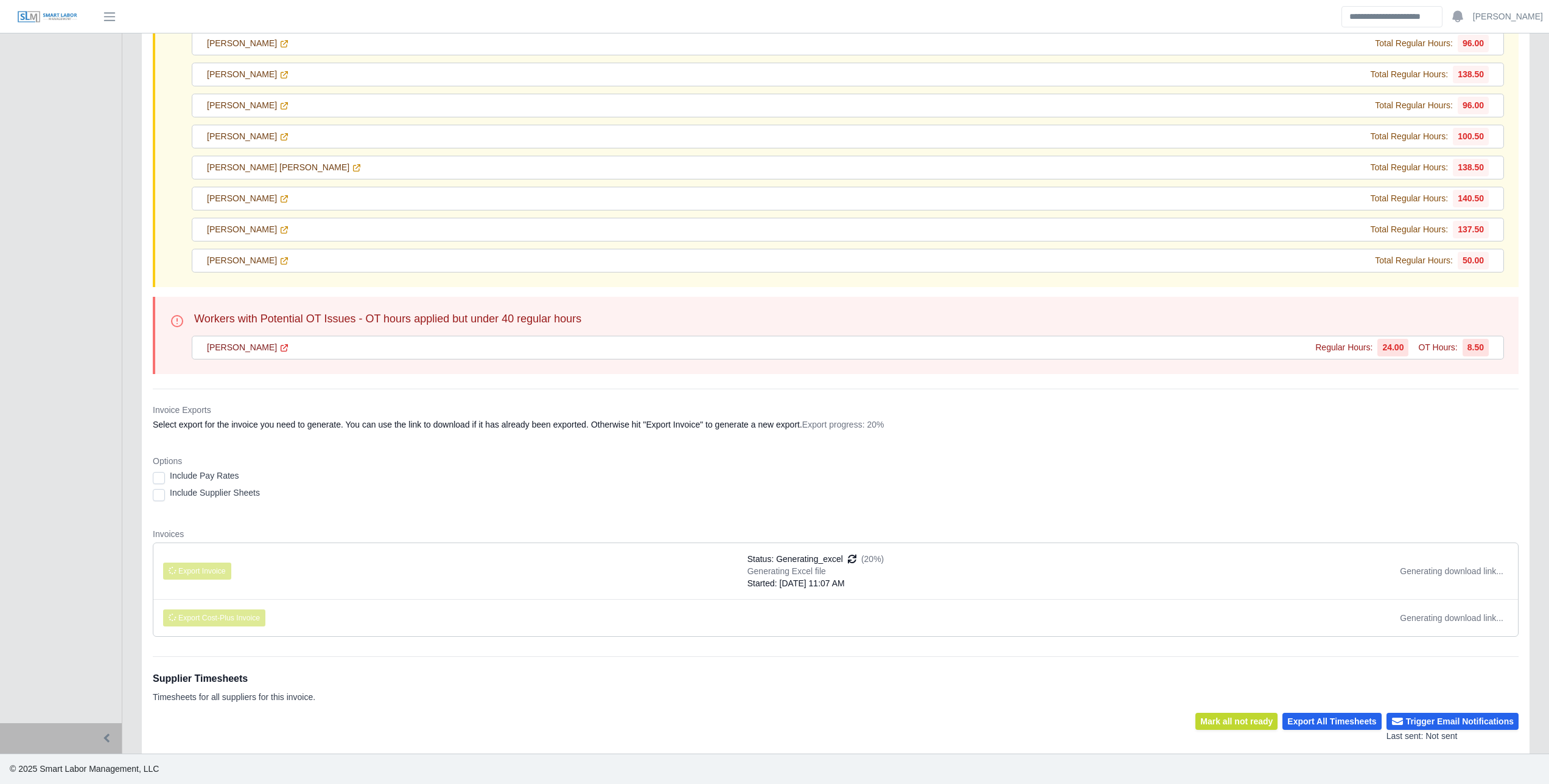
scroll to position [6625, 0]
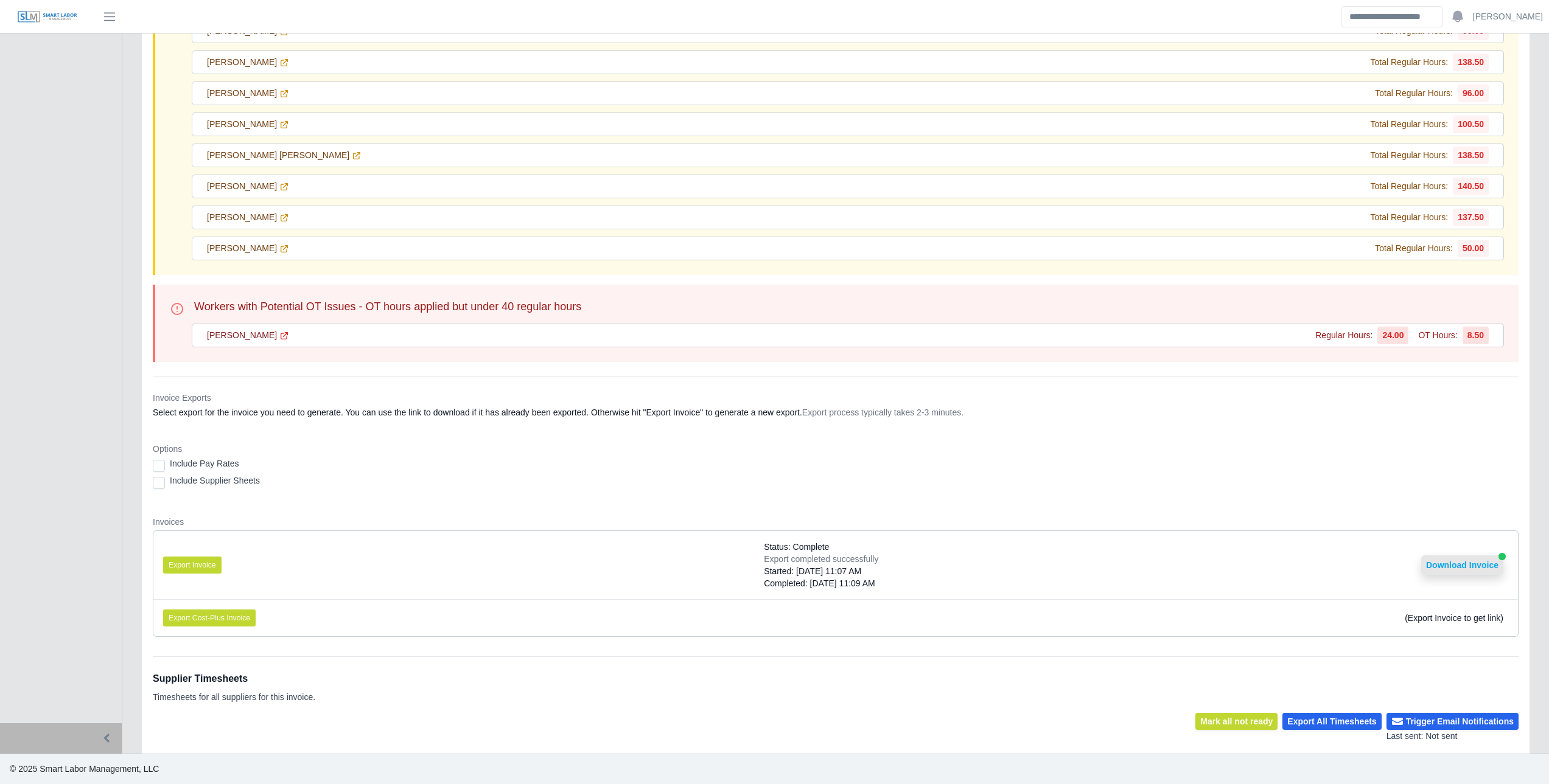
click at [1439, 562] on button "Download Invoice" at bounding box center [1462, 565] width 82 height 19
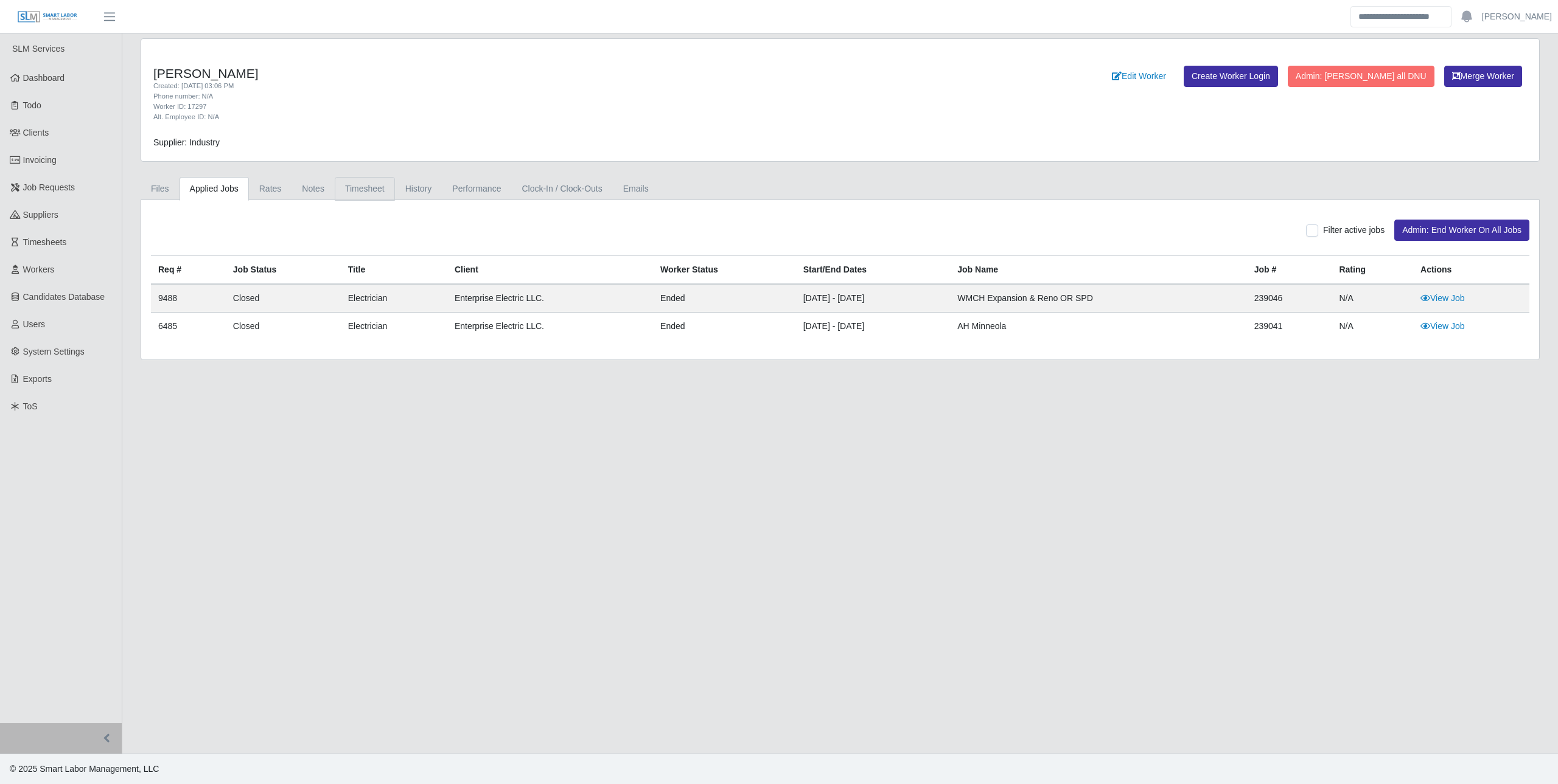
click at [338, 180] on link "Timesheet" at bounding box center [365, 188] width 60 height 23
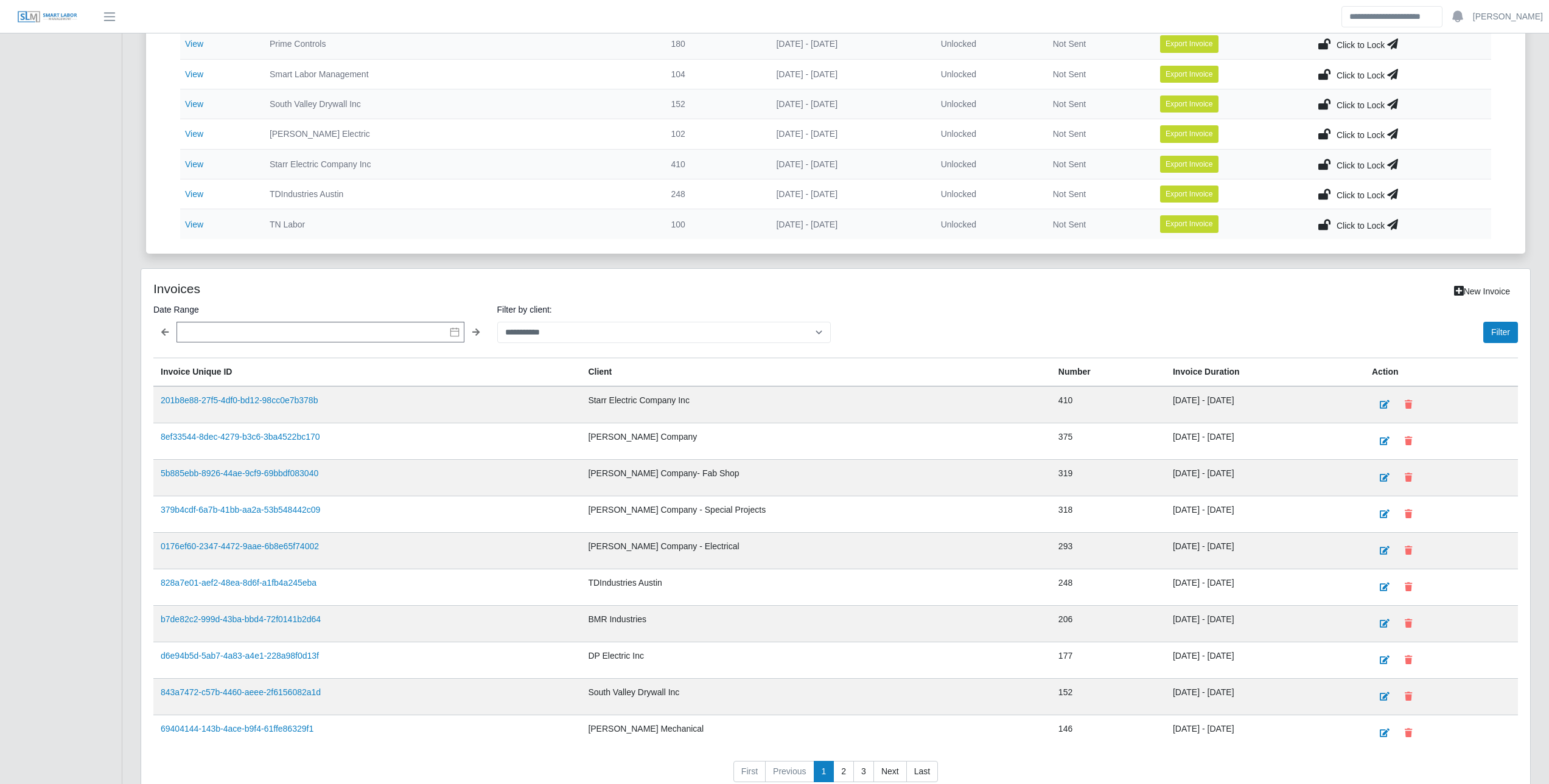
scroll to position [645, 0]
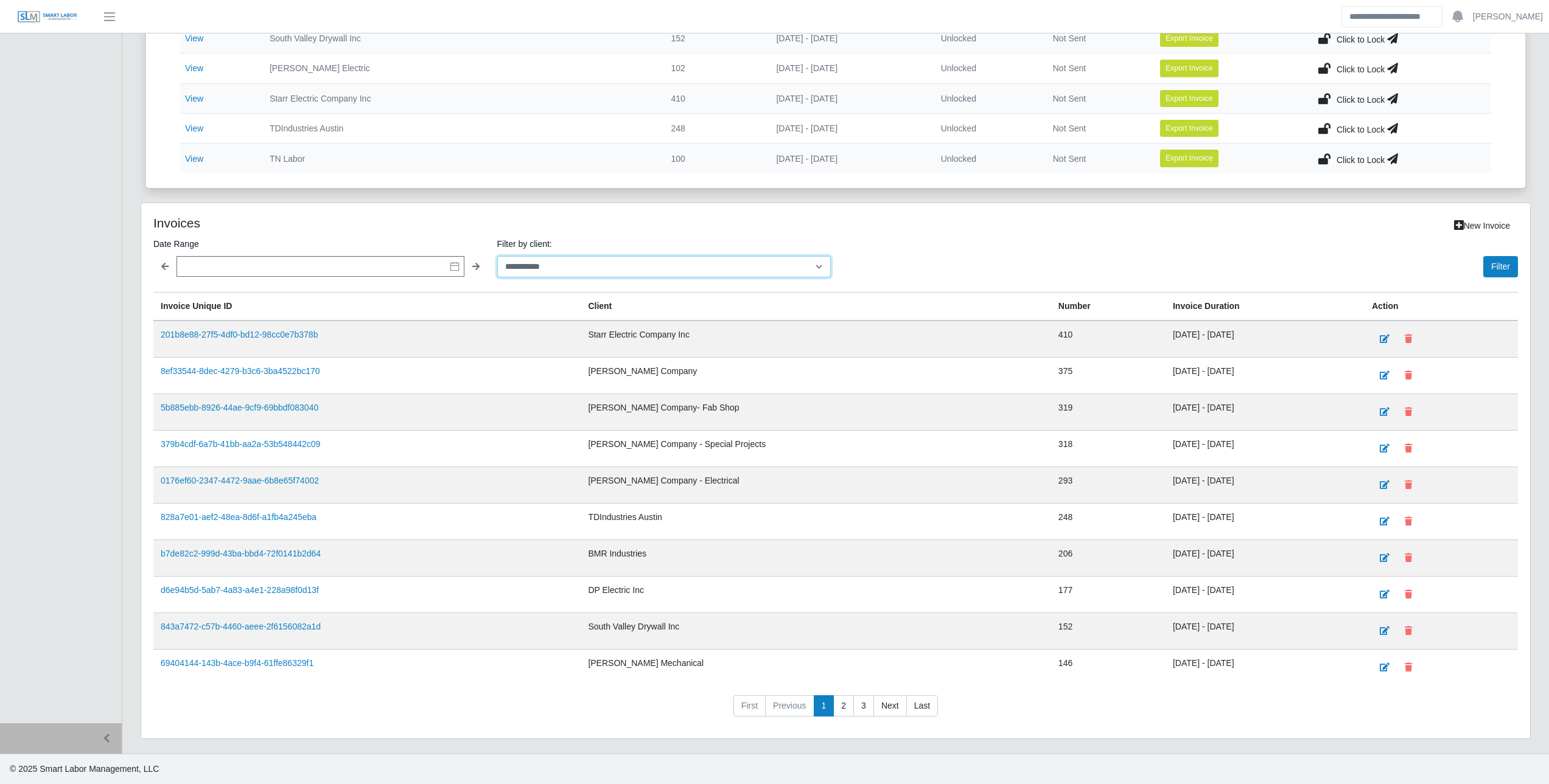
click at [634, 268] on select "**********" at bounding box center [664, 267] width 334 height 21
click at [611, 260] on select "**********" at bounding box center [664, 267] width 334 height 21
select select "**********"
click at [497, 256] on select "**********" at bounding box center [664, 267] width 334 height 21
click at [1501, 272] on button "Filter" at bounding box center [1500, 267] width 35 height 21
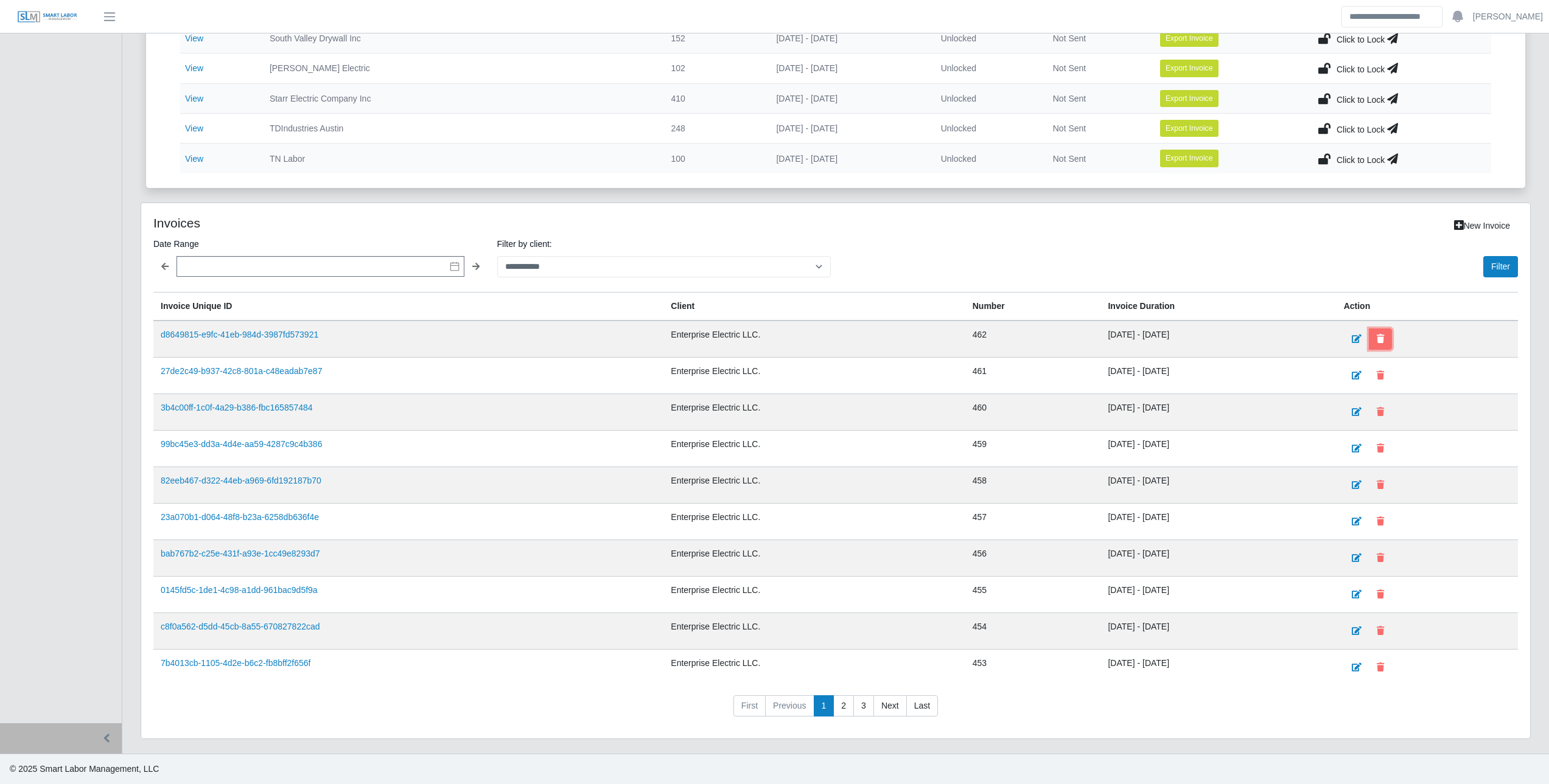
click at [1384, 344] on button at bounding box center [1380, 339] width 23 height 21
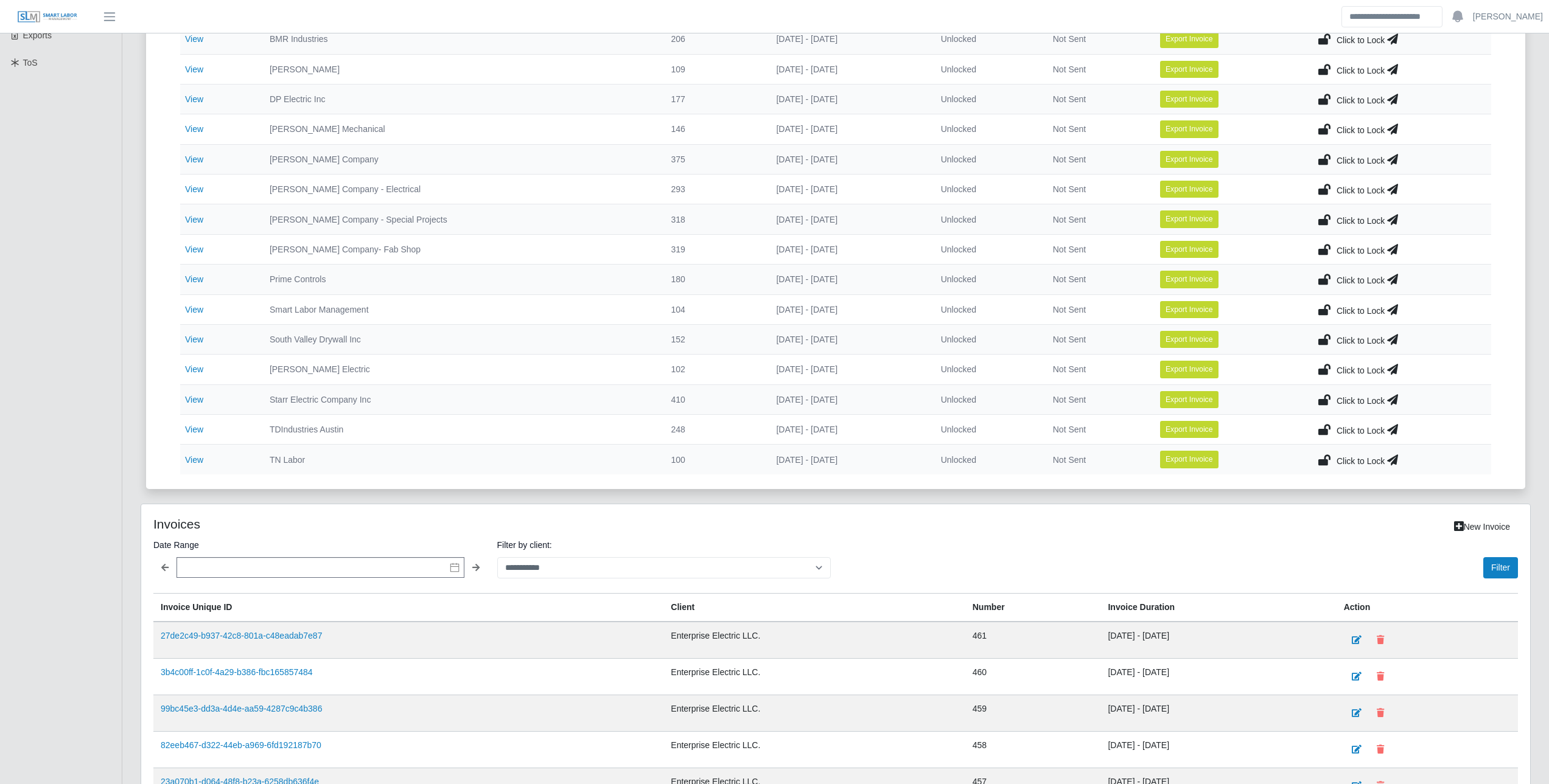
scroll to position [340, 0]
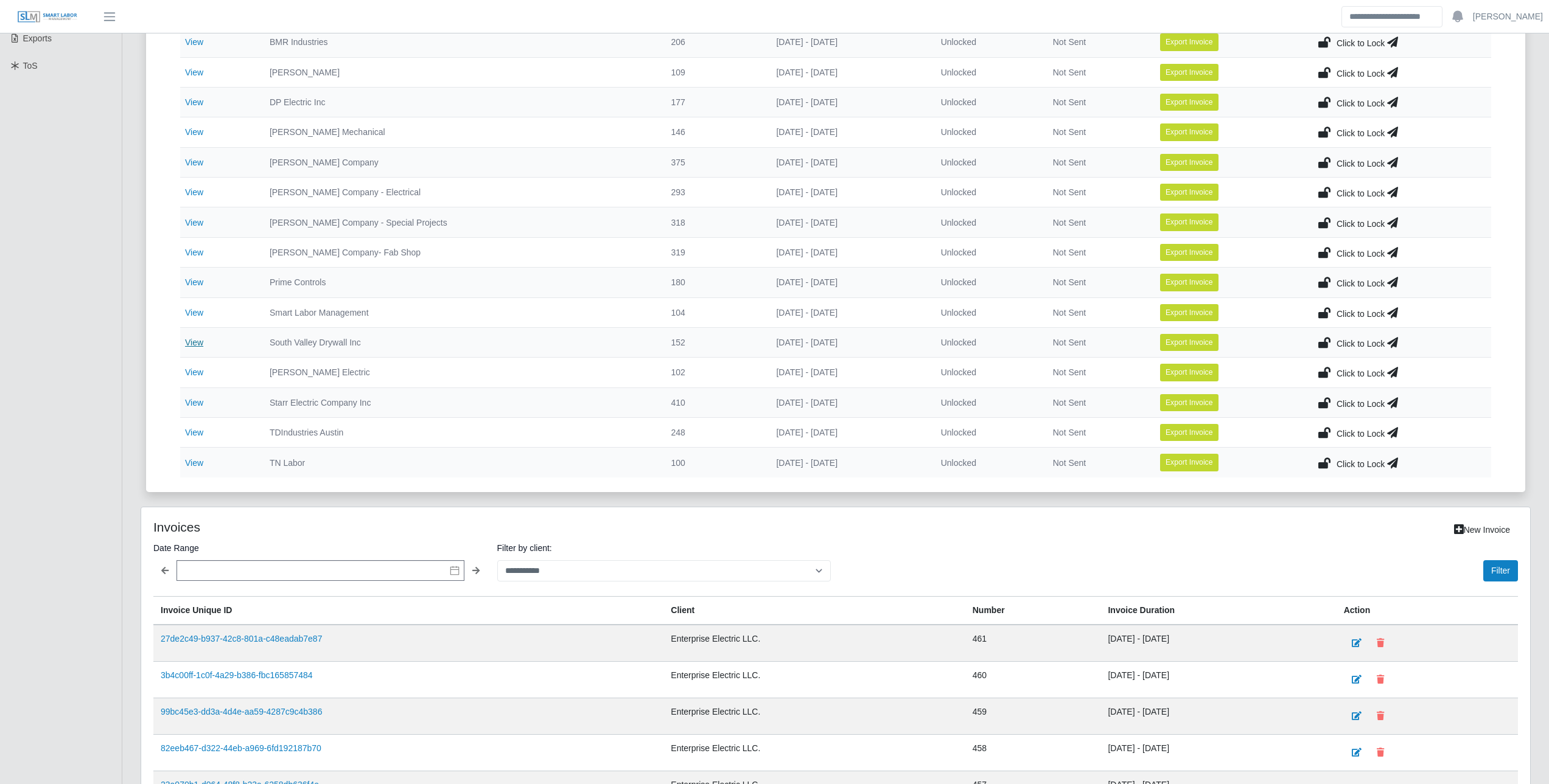
click at [198, 345] on link "View" at bounding box center [194, 343] width 18 height 10
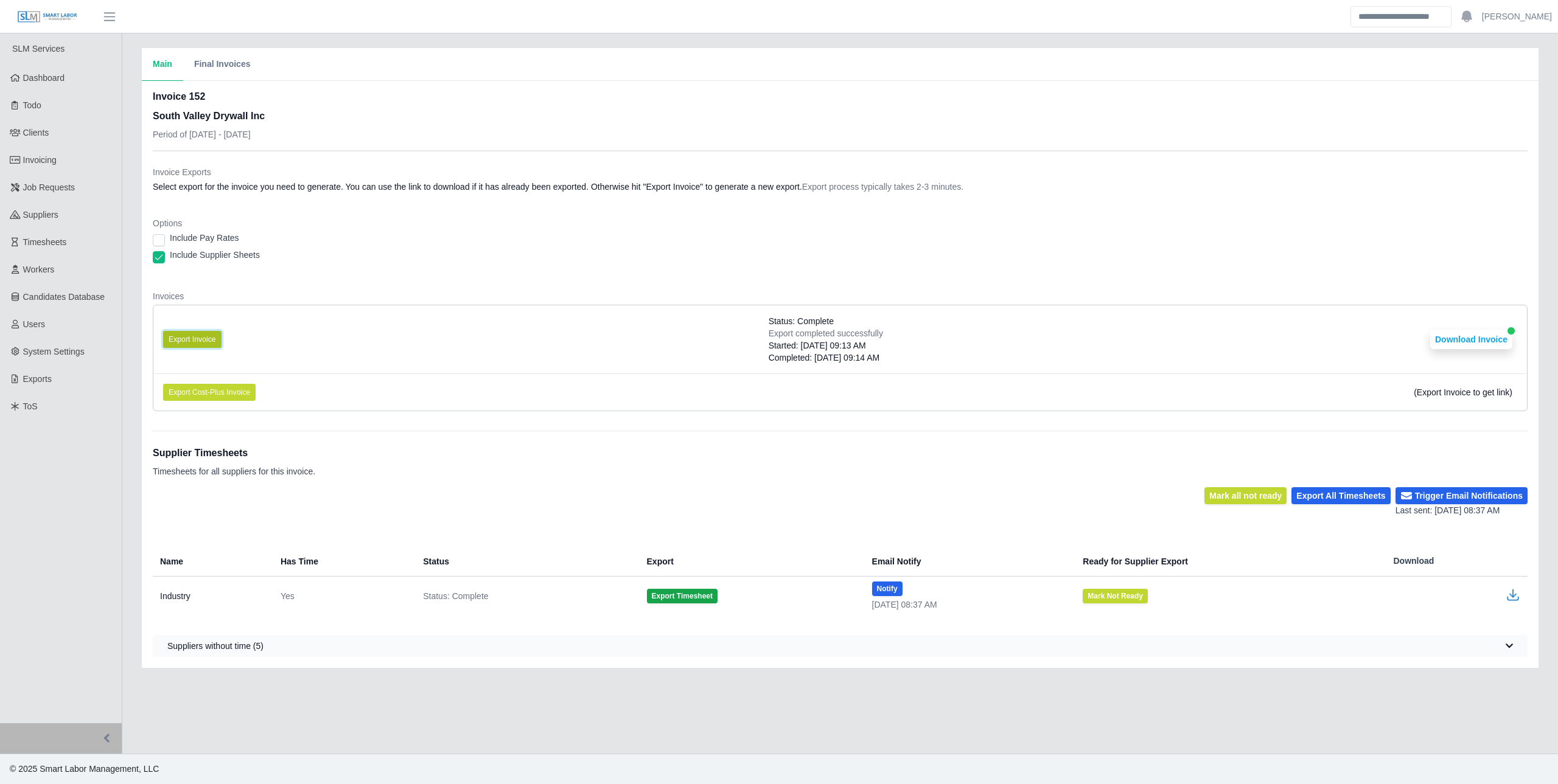
click at [198, 338] on button "Export Invoice" at bounding box center [192, 340] width 58 height 17
click at [1461, 340] on button "Download Invoice" at bounding box center [1472, 339] width 82 height 19
click at [55, 165] on span "Invoicing" at bounding box center [40, 160] width 33 height 10
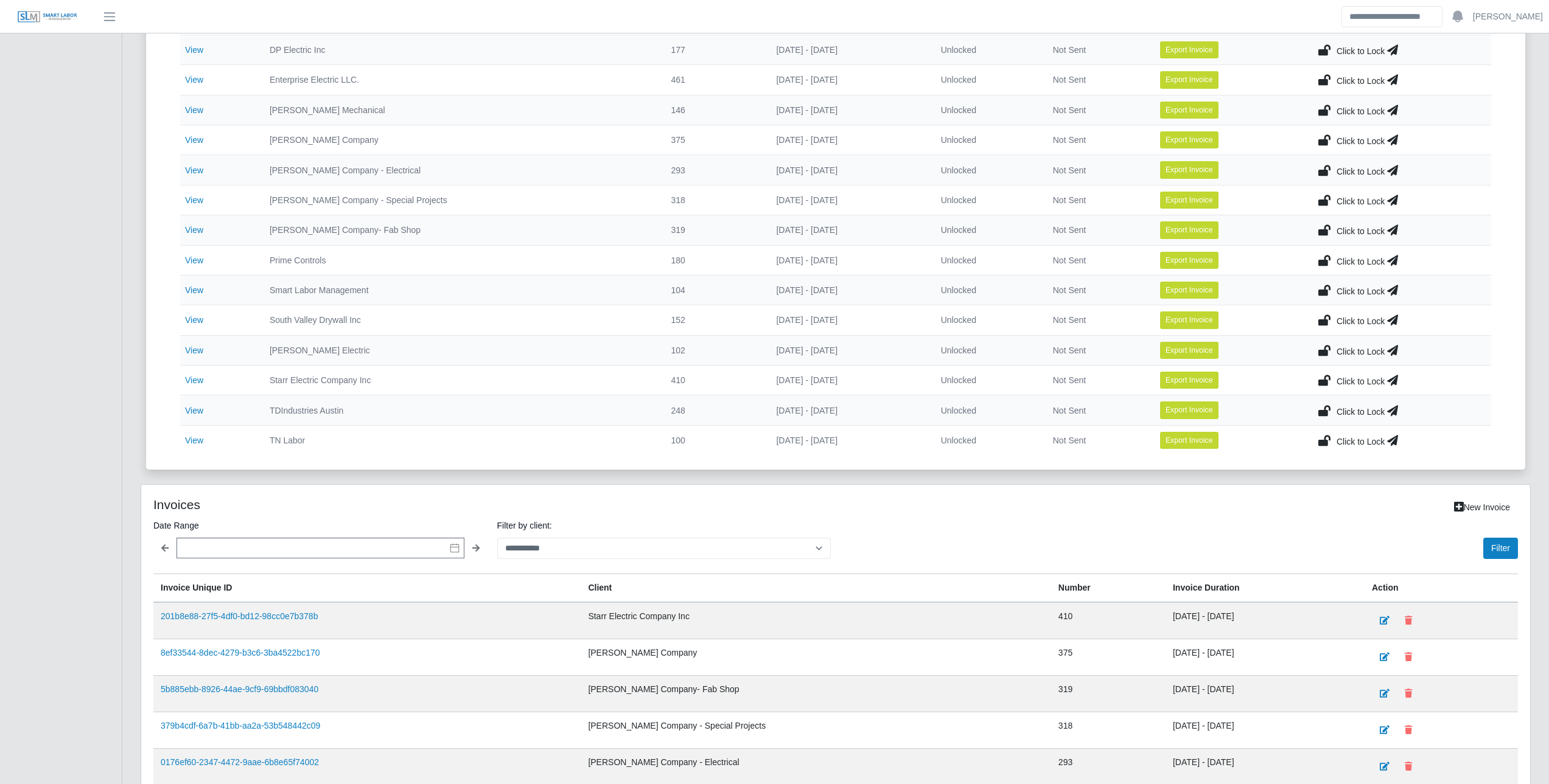
scroll to position [426, 0]
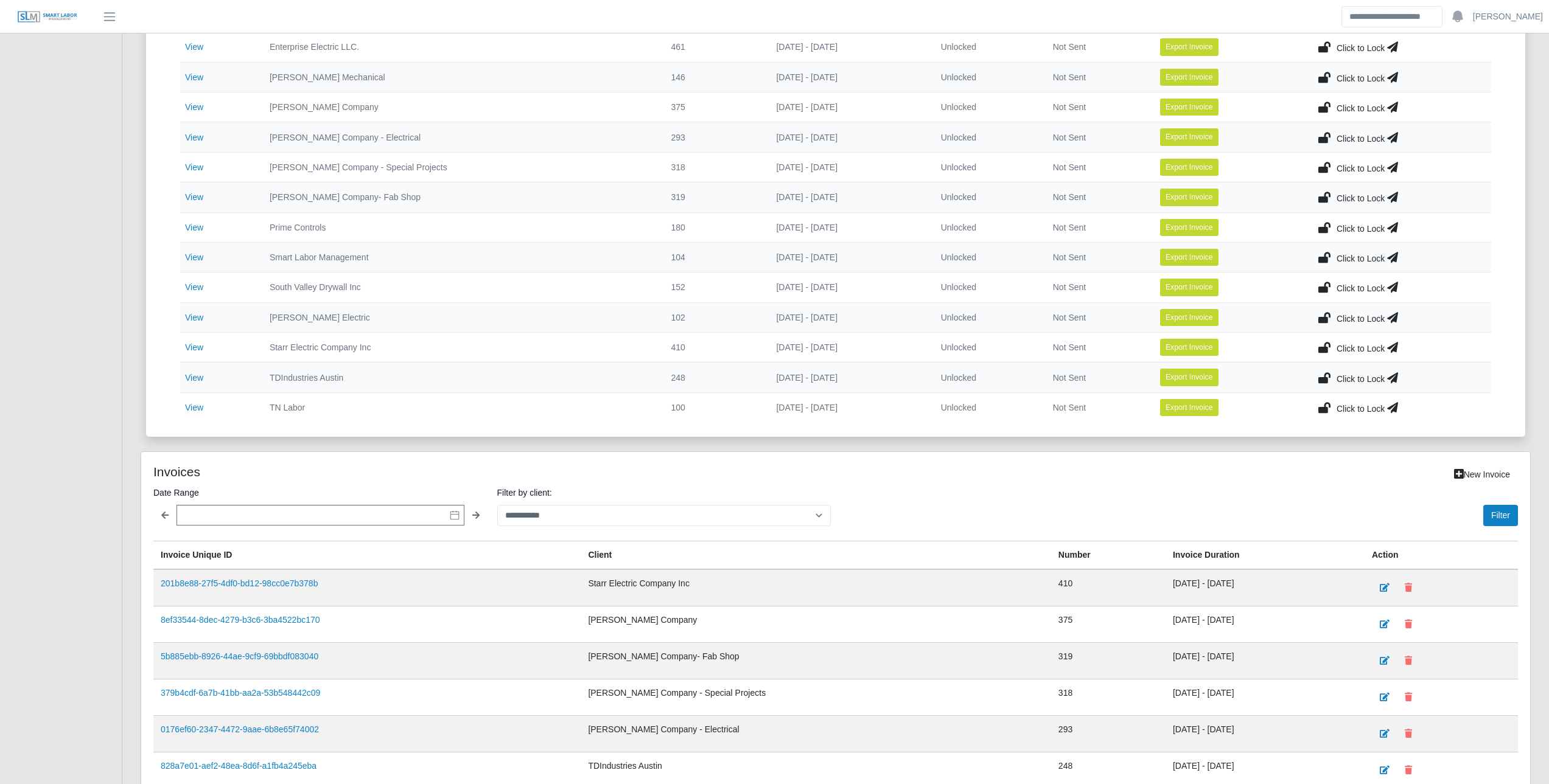
click at [1318, 283] on icon at bounding box center [1324, 287] width 12 height 17
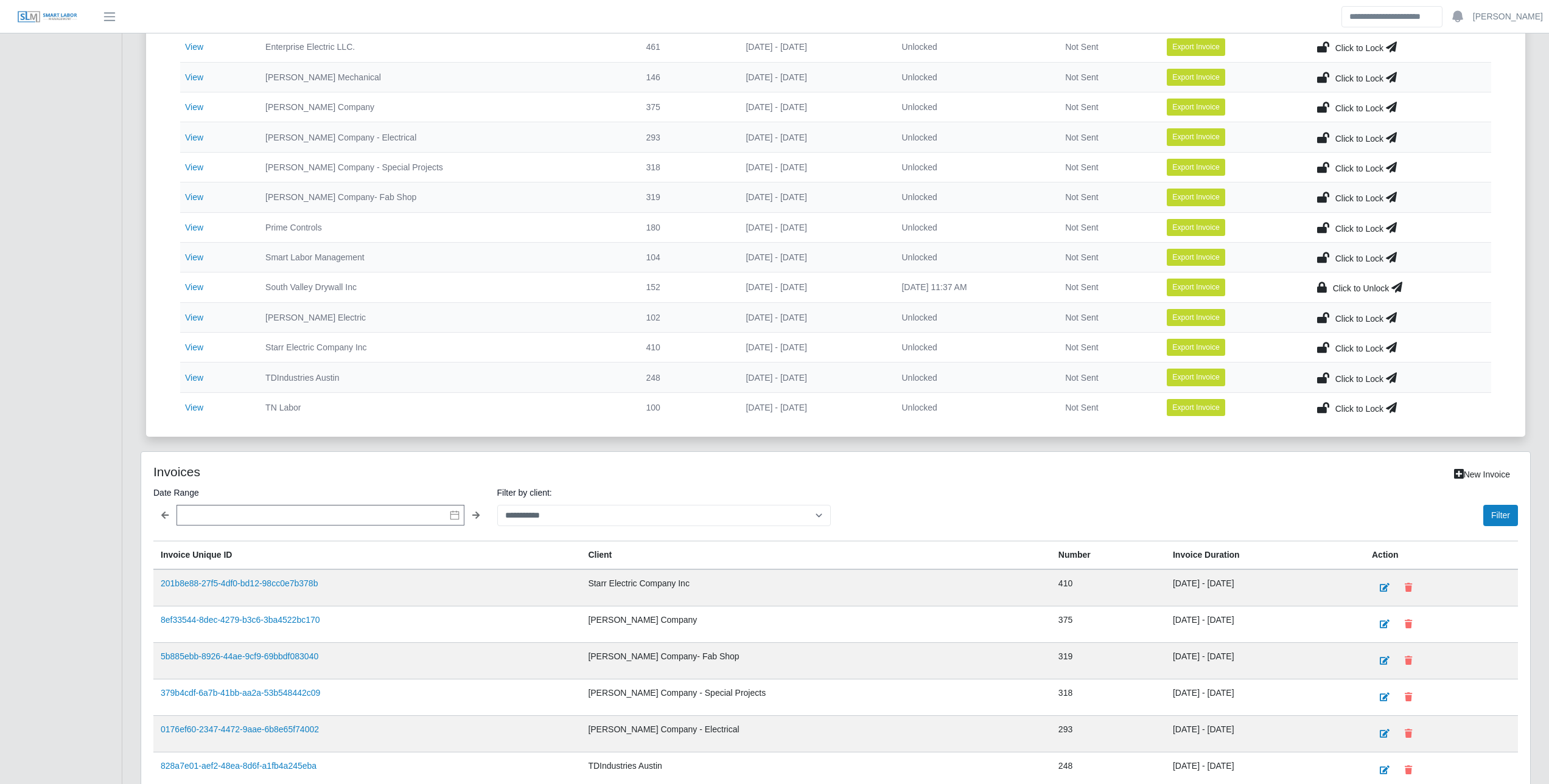
click at [1393, 287] on icon at bounding box center [1396, 287] width 11 height 17
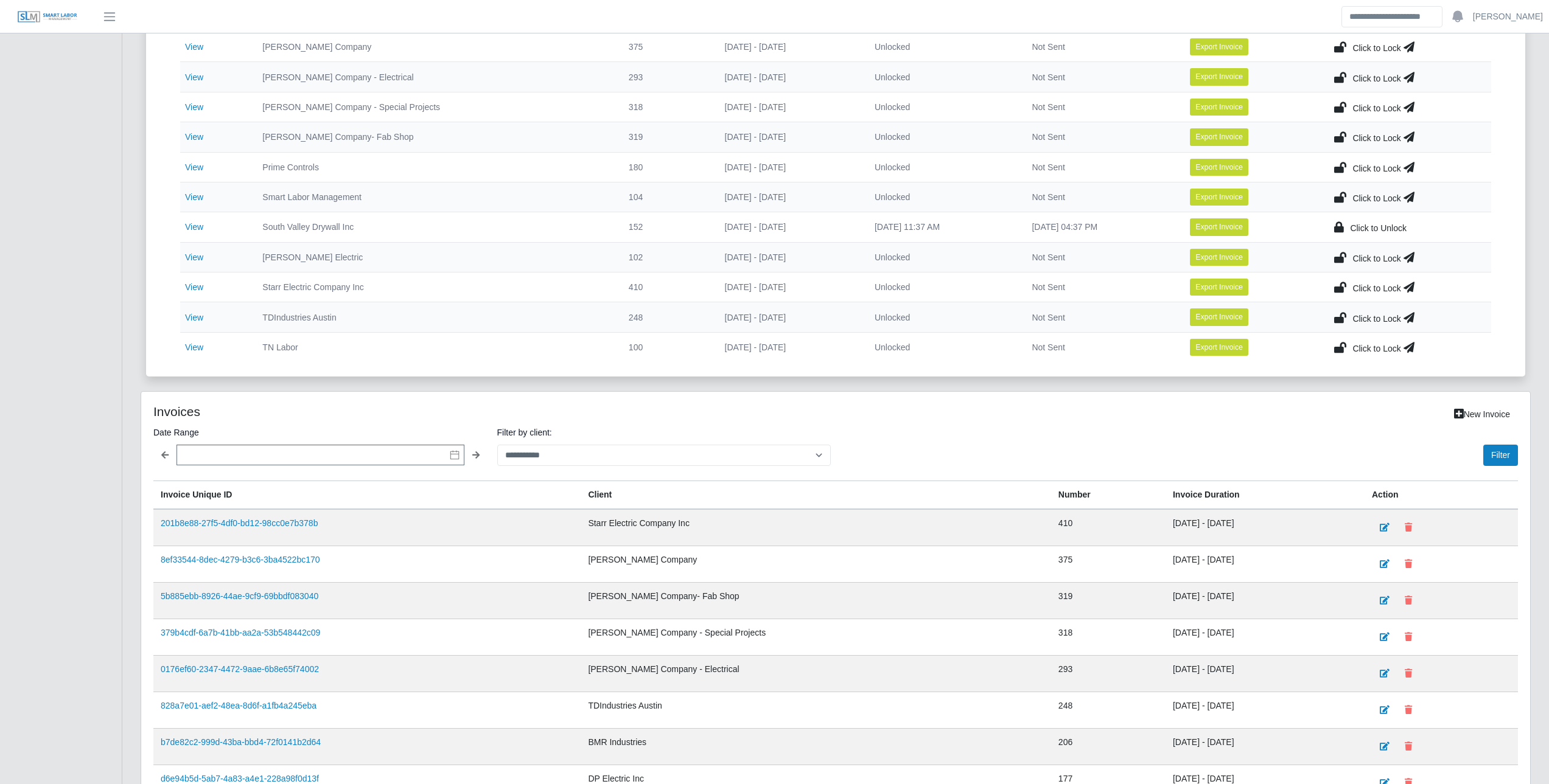
scroll to position [487, 0]
click at [647, 458] on select "**********" at bounding box center [664, 455] width 334 height 21
select select "**********"
click at [497, 444] on select "**********" at bounding box center [664, 455] width 334 height 21
click at [1498, 458] on button "Filter" at bounding box center [1500, 455] width 35 height 21
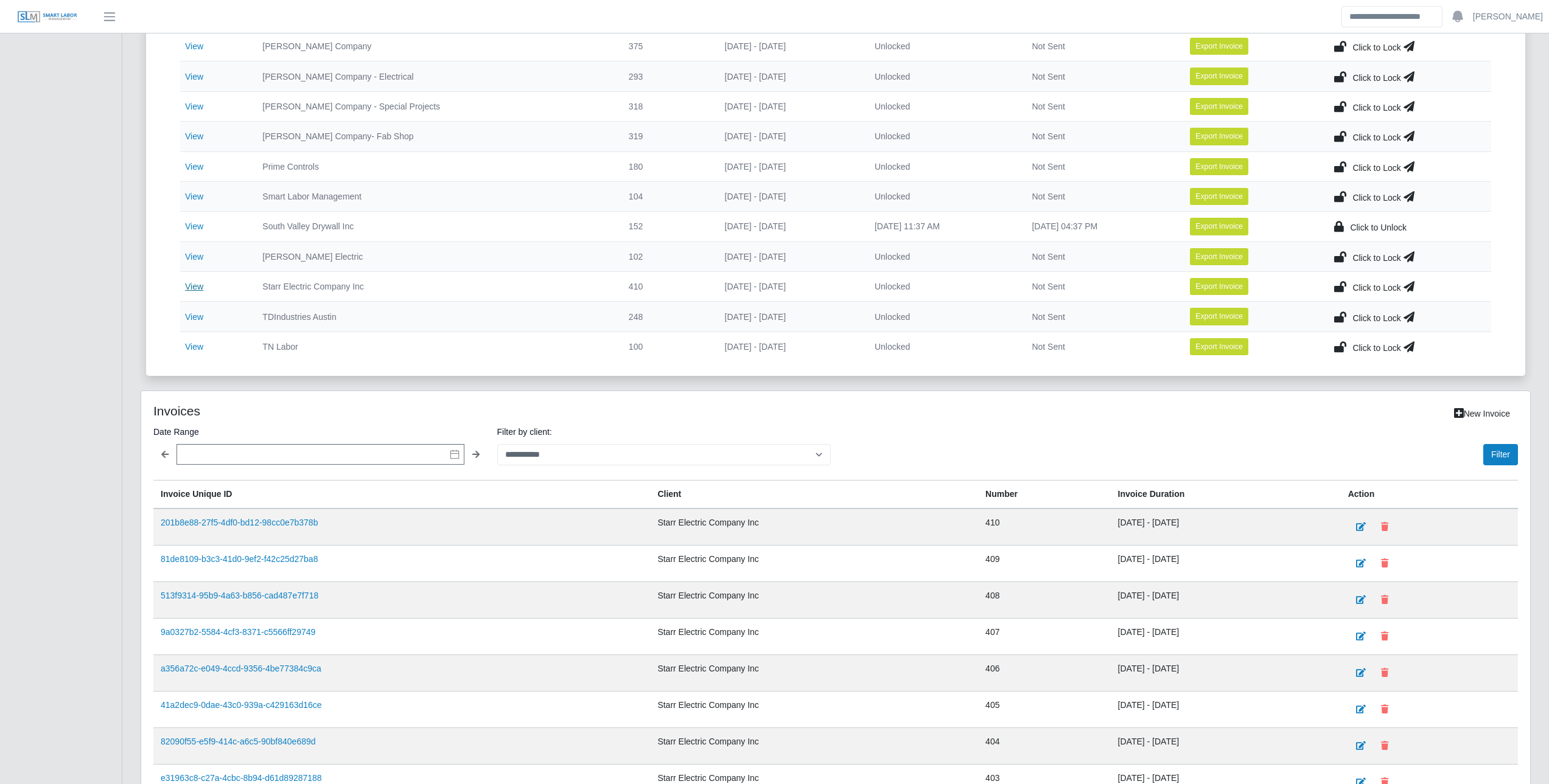
click at [190, 286] on link "View" at bounding box center [194, 286] width 18 height 10
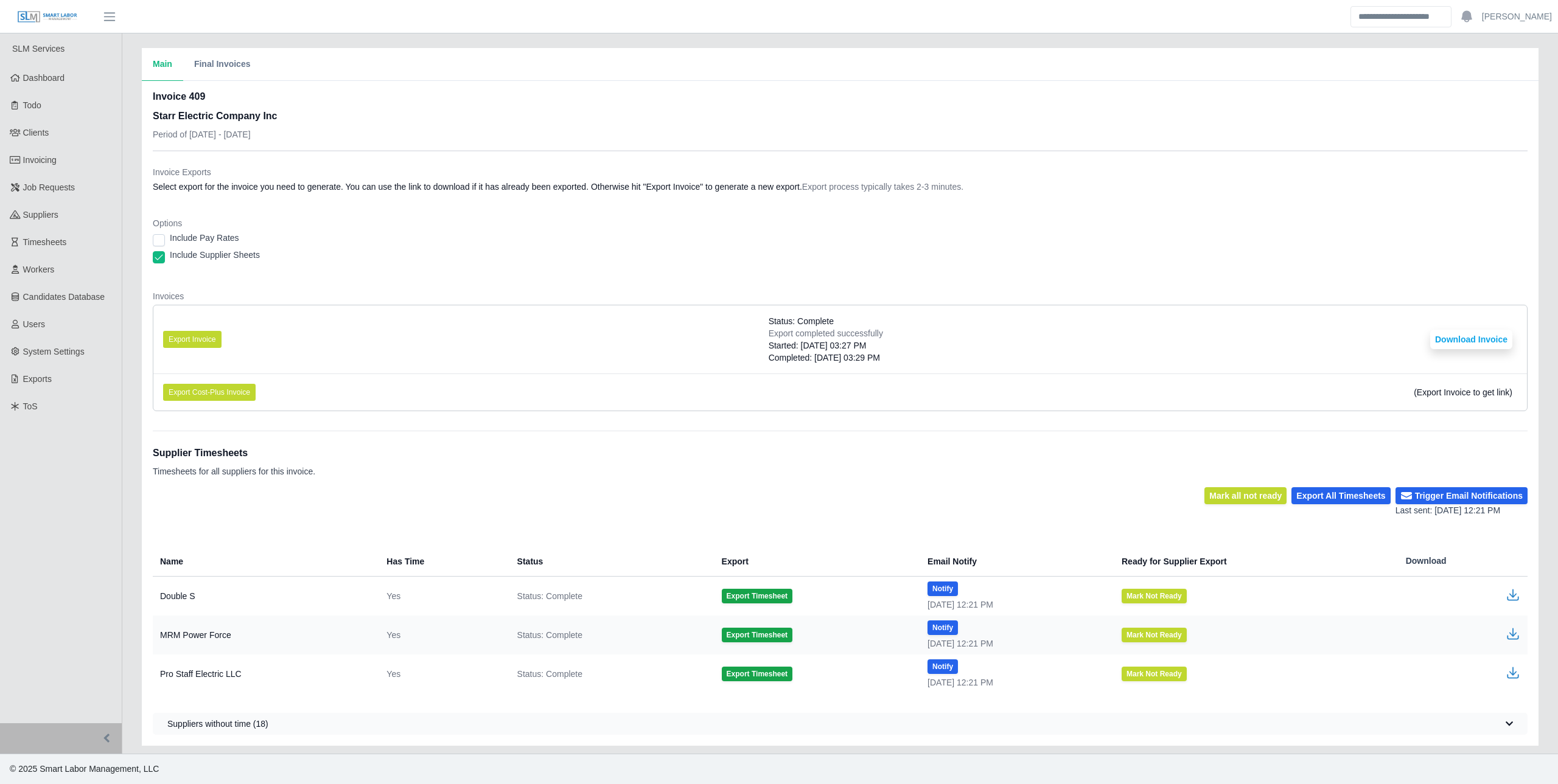
click at [1483, 349] on li "Export Invoice Status: Complete Export completed successfully Started: [DATE] 0…" at bounding box center [841, 340] width 1374 height 68
click at [1484, 348] on button "Download Invoice" at bounding box center [1472, 339] width 82 height 19
click at [186, 345] on button "Export Invoice" at bounding box center [192, 340] width 58 height 17
click at [1461, 338] on button "Download Invoice" at bounding box center [1472, 339] width 82 height 19
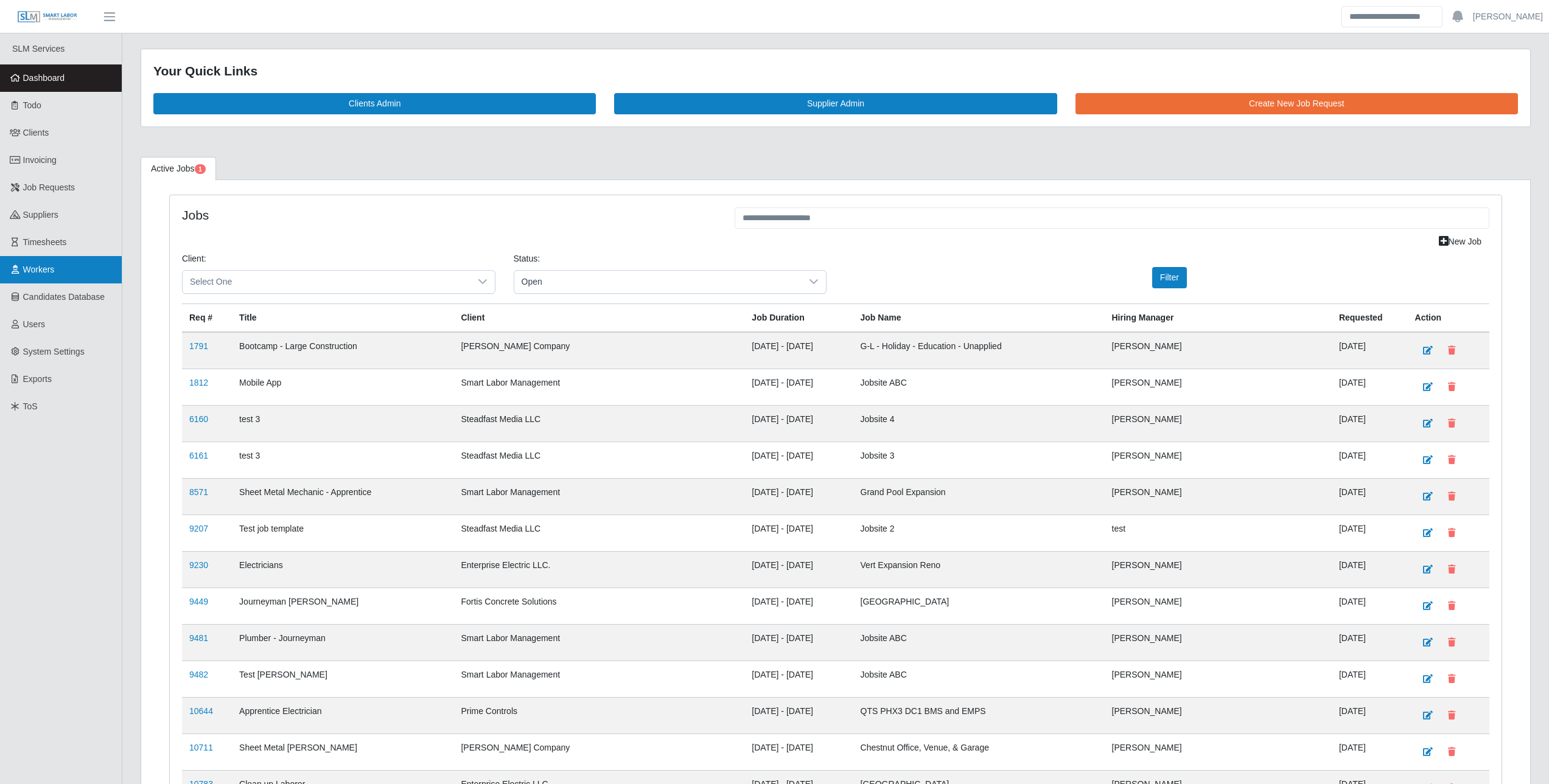
click at [62, 272] on link "Workers" at bounding box center [60, 269] width 122 height 28
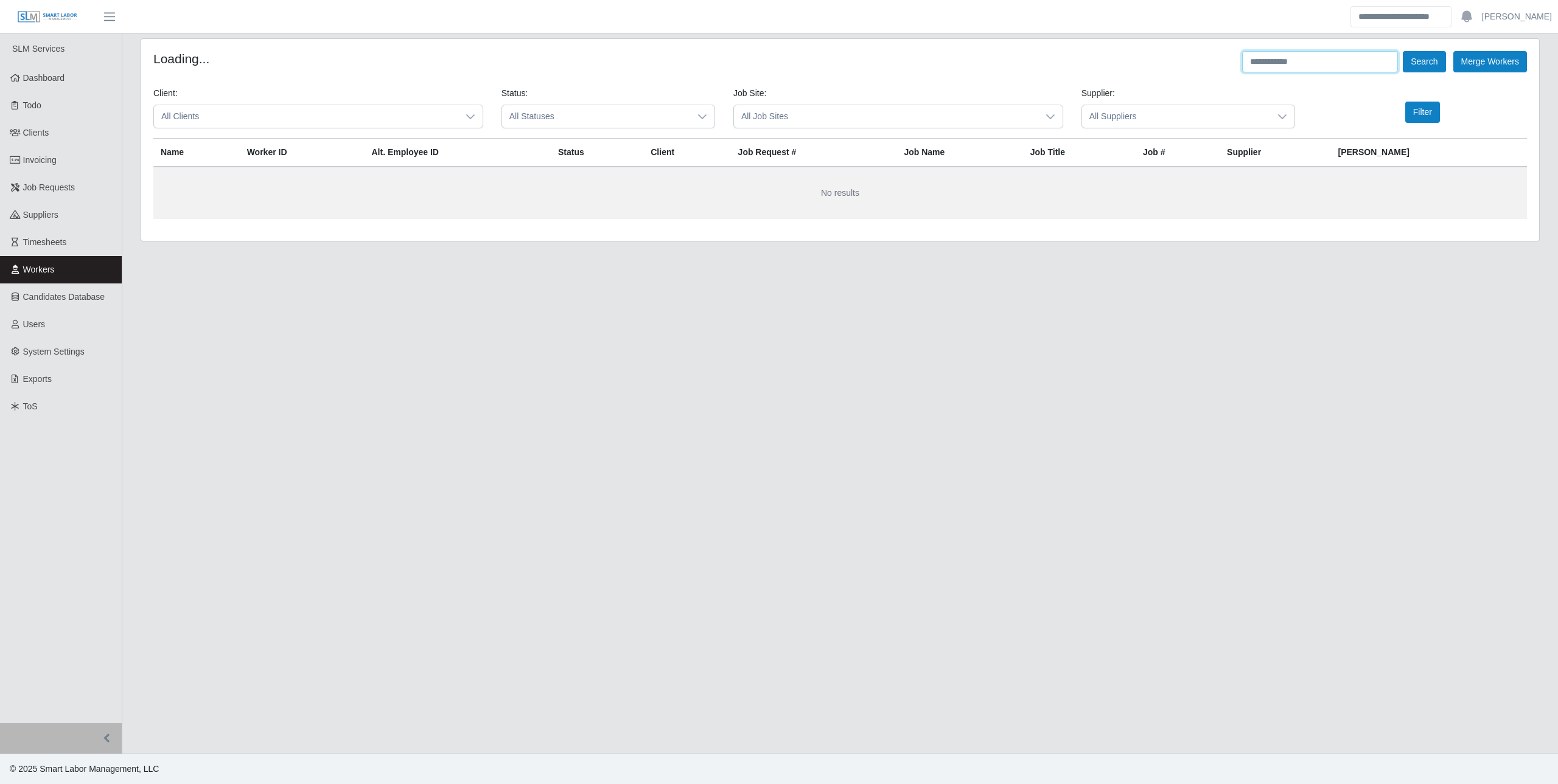
click at [1266, 57] on input "text" at bounding box center [1320, 62] width 156 height 21
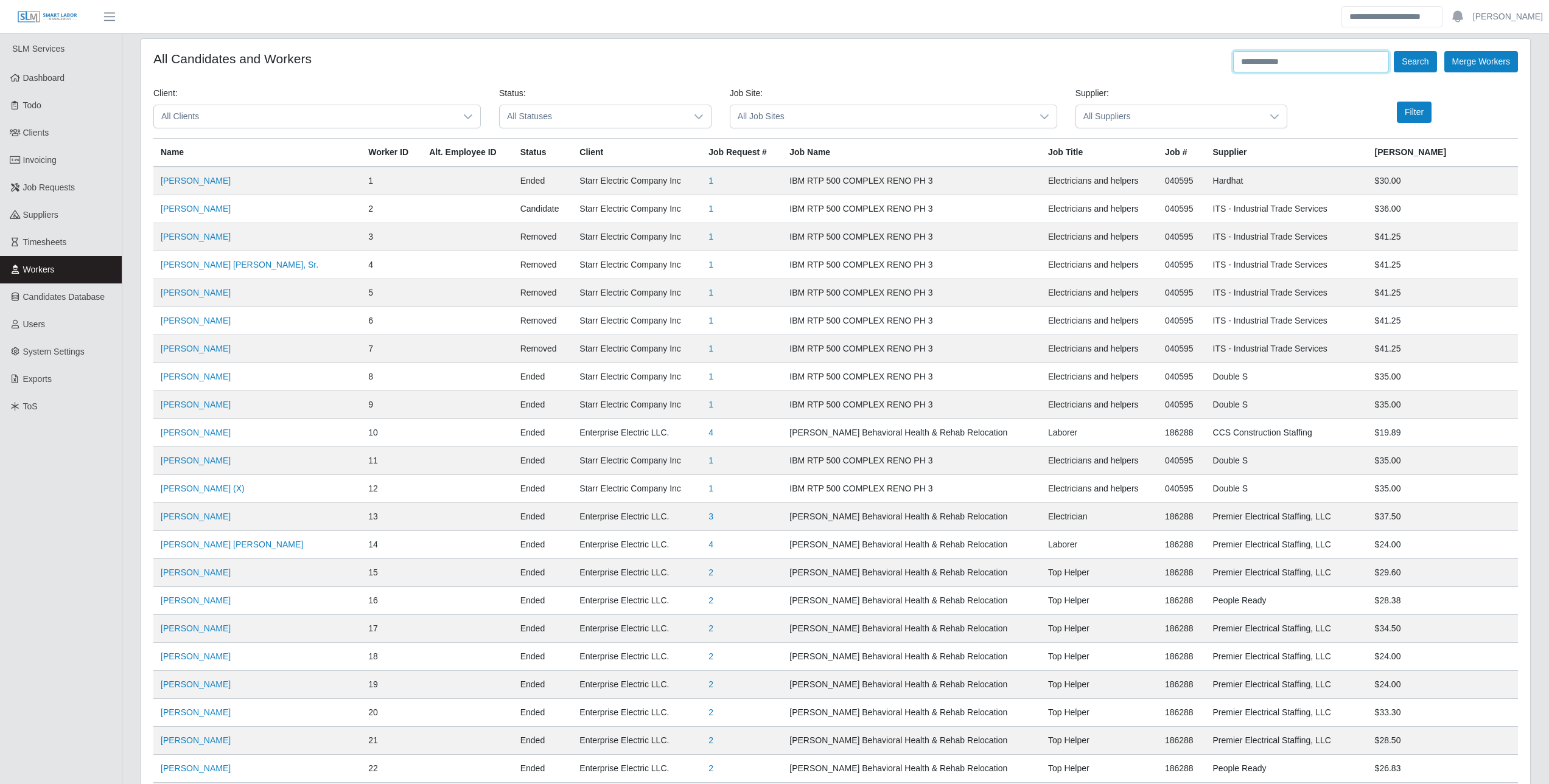
paste input "**********"
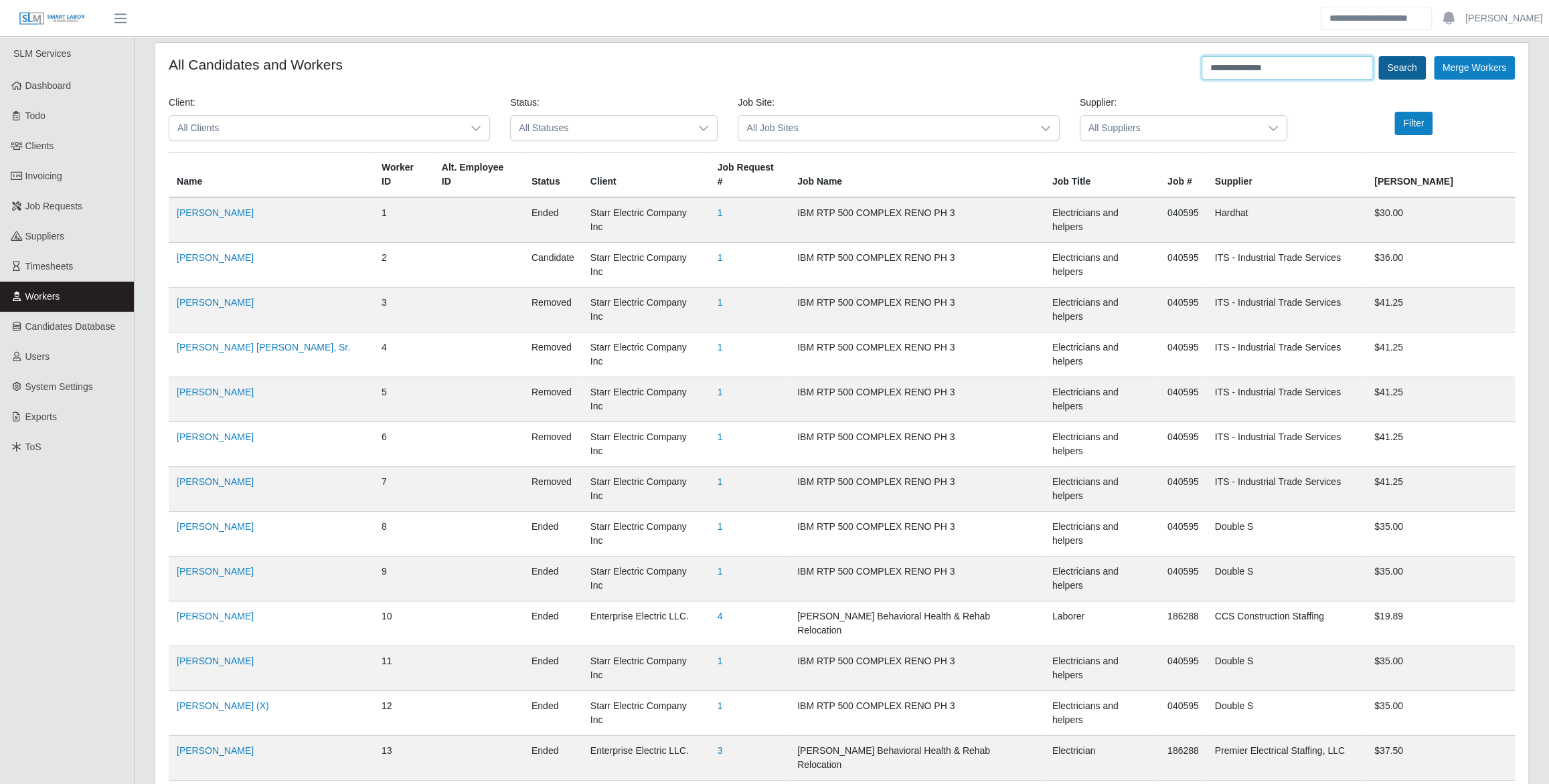
type input "**********"
click at [1384, 70] on button "Search" at bounding box center [1402, 68] width 47 height 23
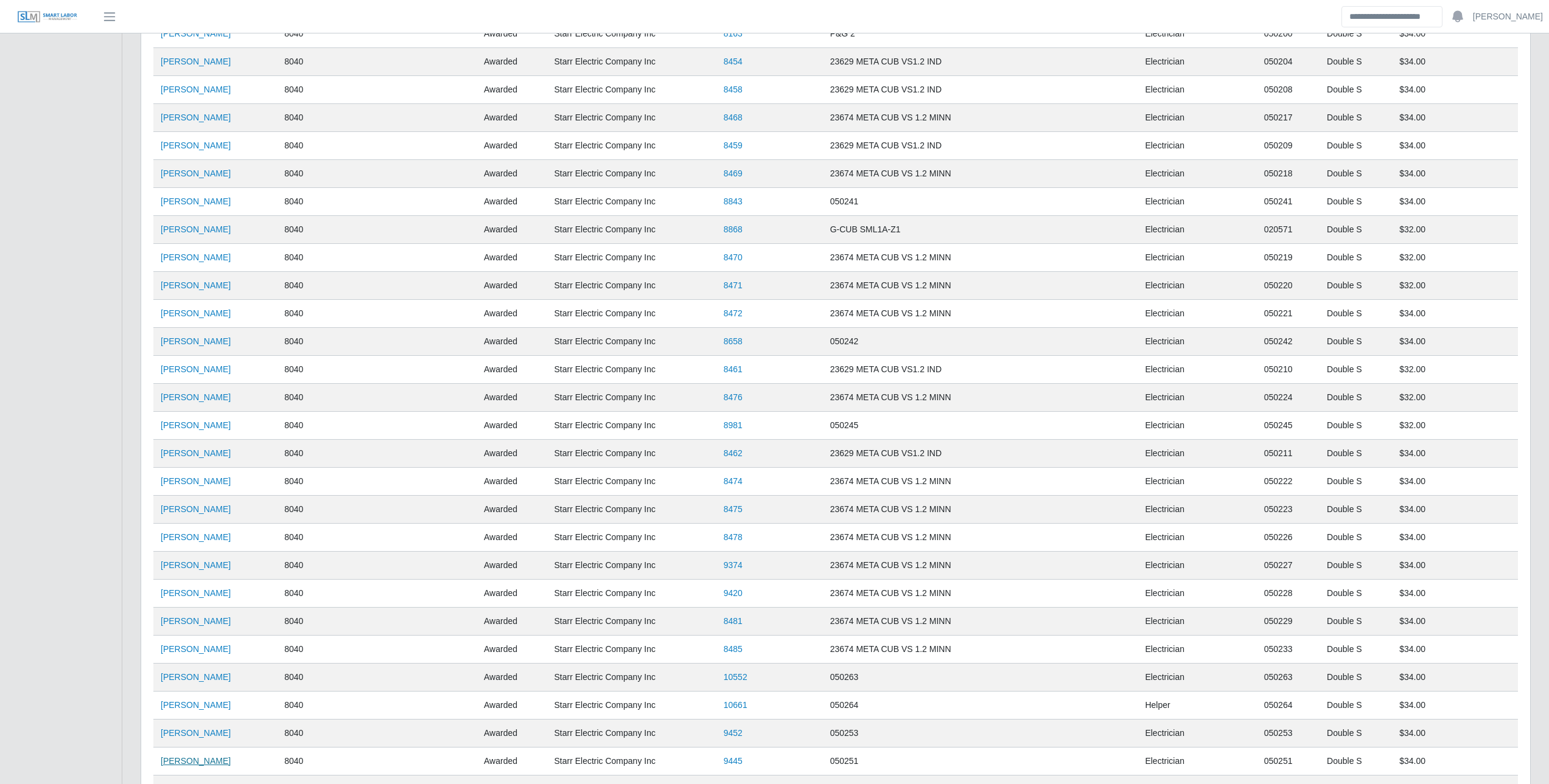
scroll to position [713, 0]
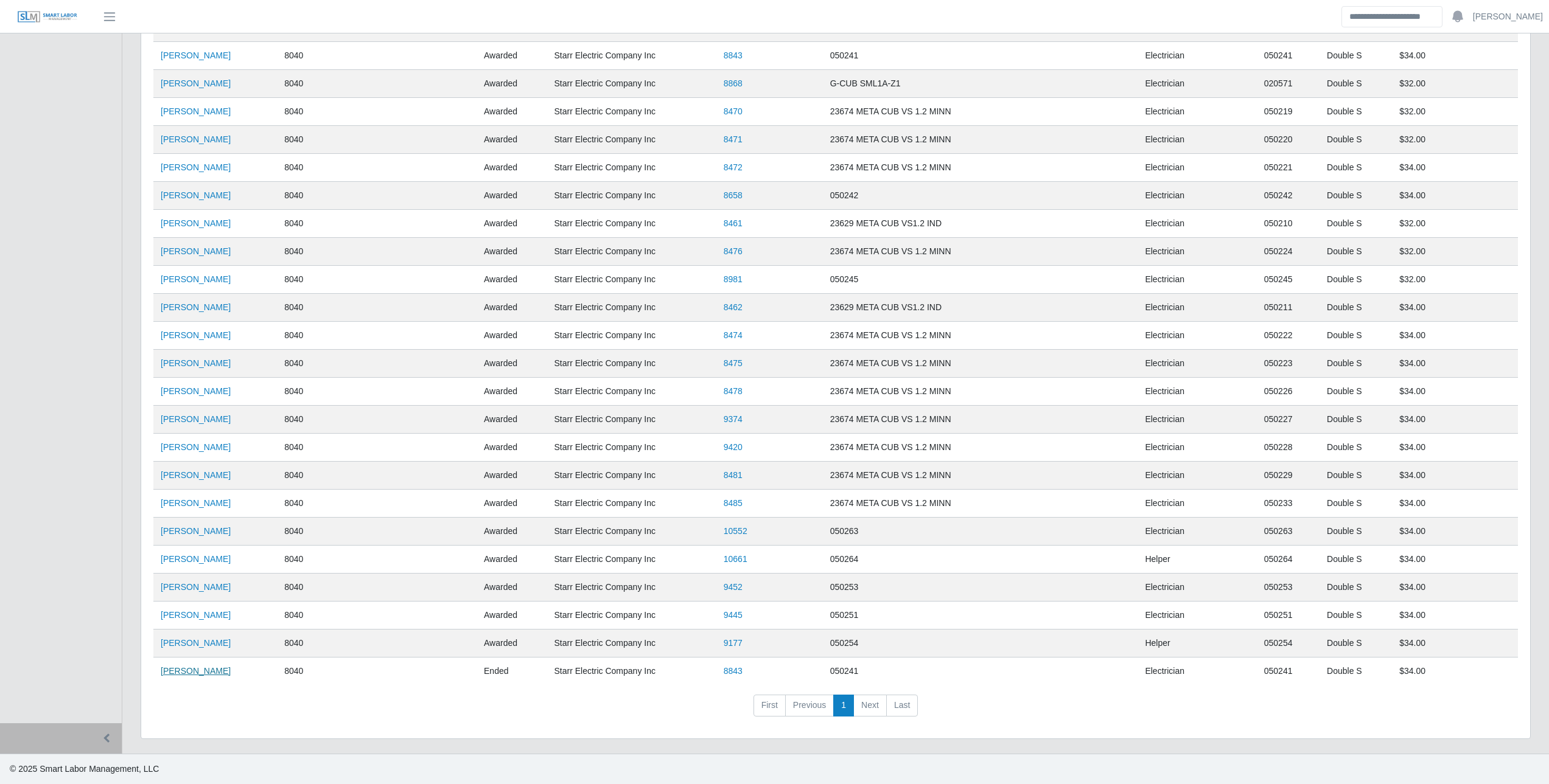
click at [210, 666] on link "Joel Rodruiguez" at bounding box center [195, 671] width 70 height 10
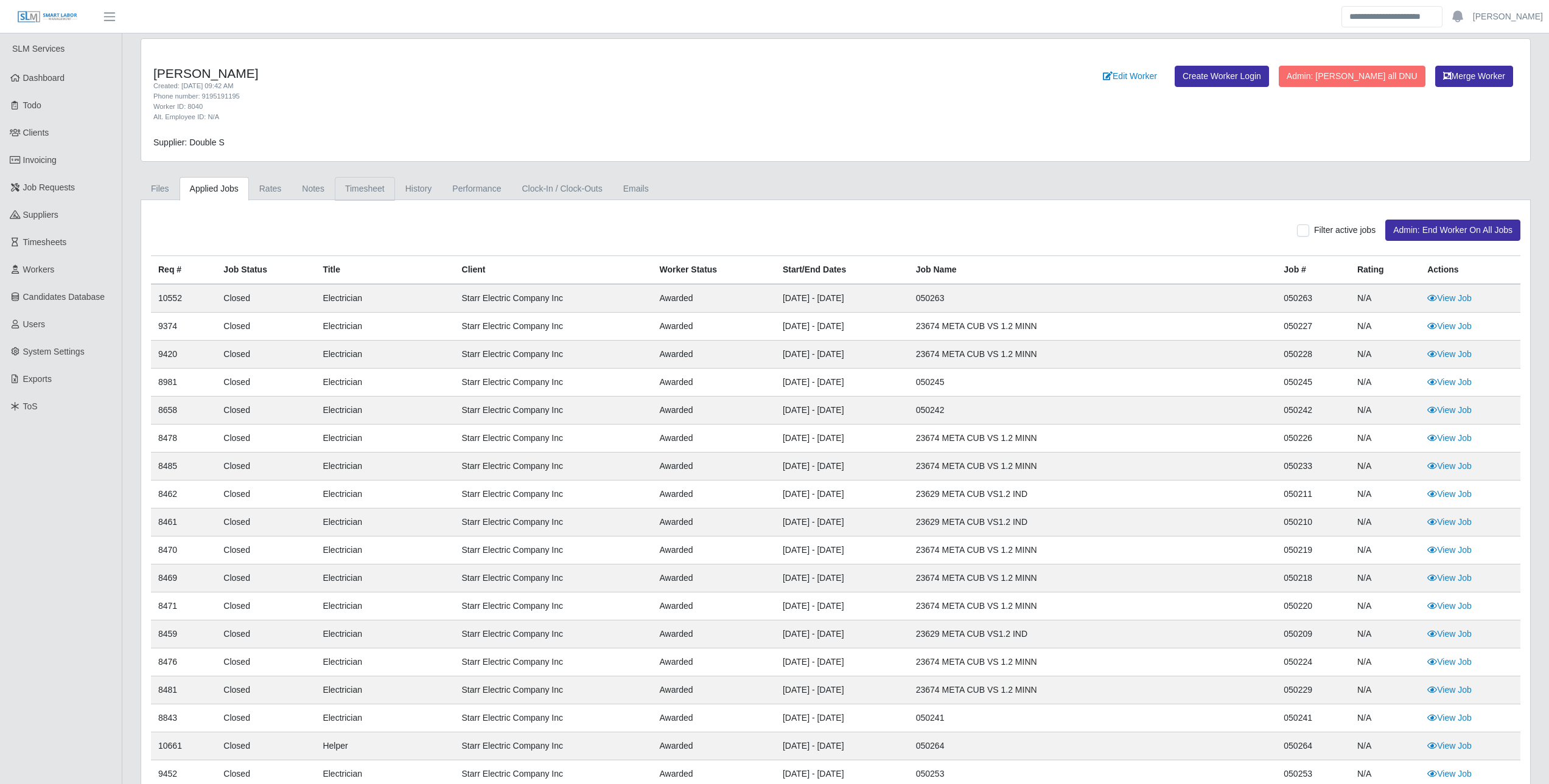
click at [353, 191] on link "Timesheet" at bounding box center [365, 188] width 60 height 23
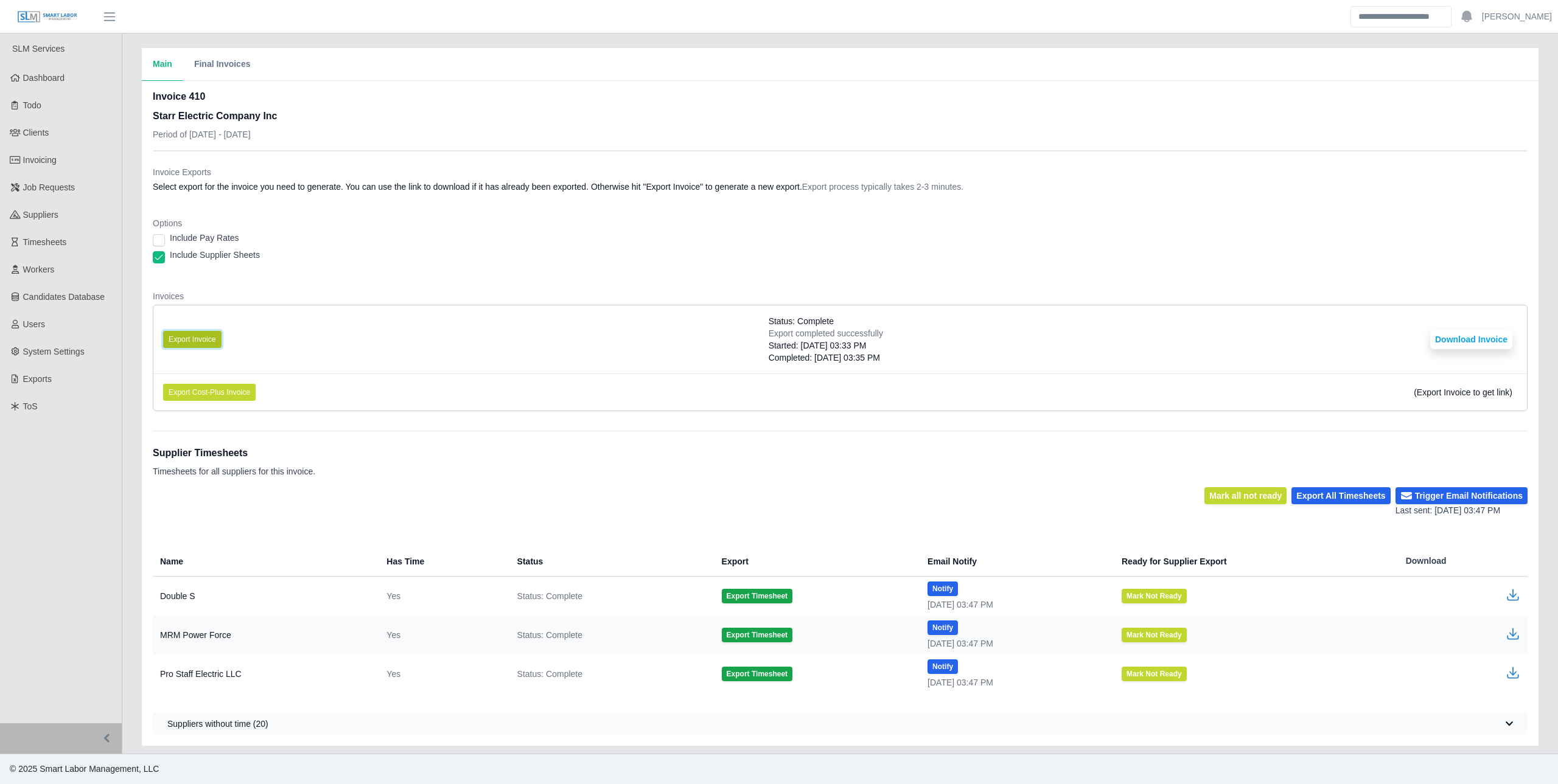
drag, startPoint x: 211, startPoint y: 343, endPoint x: 205, endPoint y: 339, distance: 7.2
click at [205, 339] on button "Export Invoice" at bounding box center [192, 340] width 58 height 17
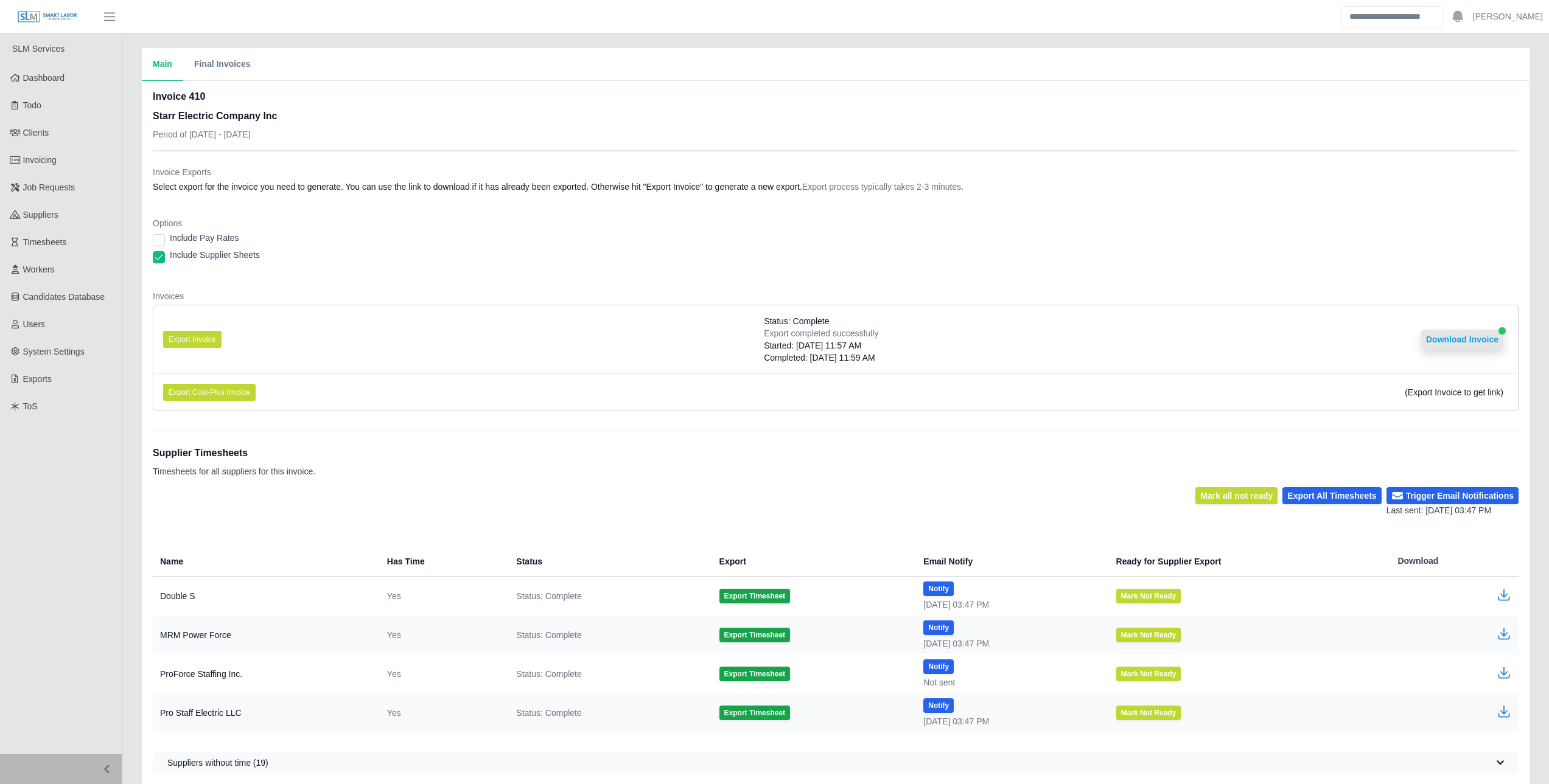
click at [1457, 343] on button "Download Invoice" at bounding box center [1462, 339] width 82 height 19
